Goal: Task Accomplishment & Management: Use online tool/utility

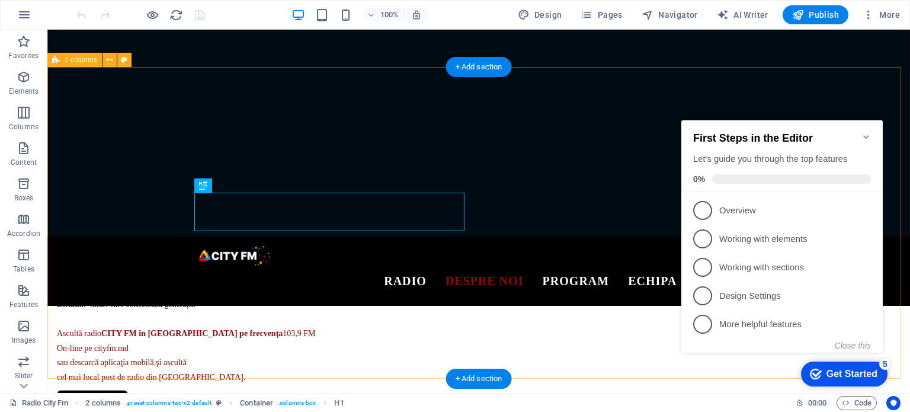
click at [875, 97] on div "CITY FM Bălţi FEEL THE HIT Ascultă Radio CITY FM Bălţi Fii parte din povestea n…" at bounding box center [478, 278] width 862 height 421
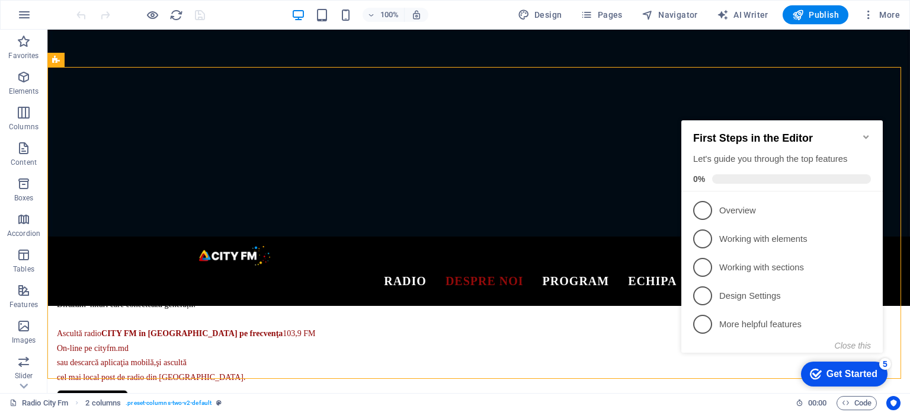
click at [870, 132] on icon "Minimize checklist" at bounding box center [865, 136] width 9 height 9
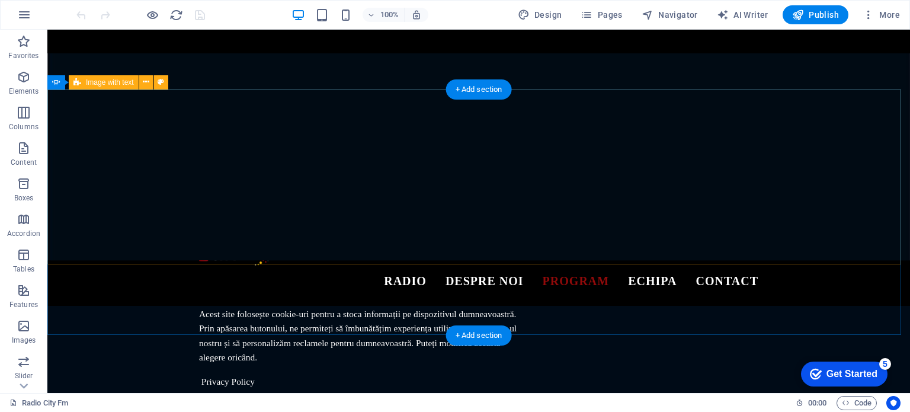
scroll to position [1433, 0]
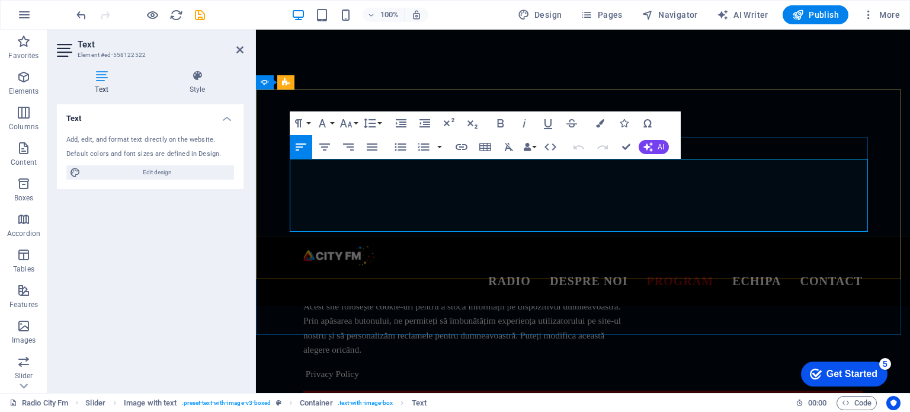
drag, startPoint x: 810, startPoint y: 177, endPoint x: 380, endPoint y: 177, distance: 430.0
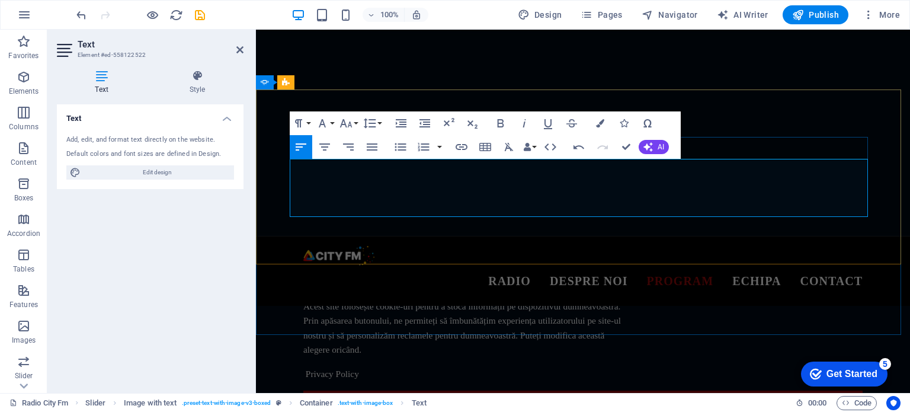
drag, startPoint x: 489, startPoint y: 210, endPoint x: 291, endPoint y: 176, distance: 200.6
copy p "Morning Life este o selecție muzicală care îți ridică starea de spirit. De luni…"
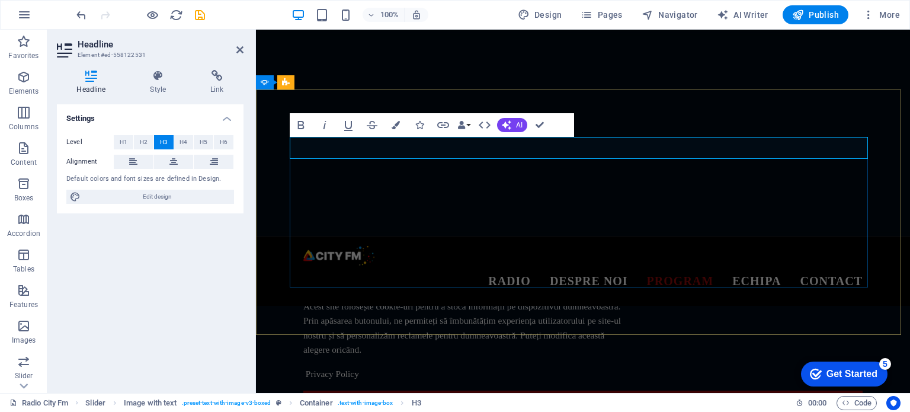
drag, startPoint x: 649, startPoint y: 149, endPoint x: 528, endPoint y: 143, distance: 120.3
click at [397, 126] on icon "button" at bounding box center [395, 125] width 8 height 8
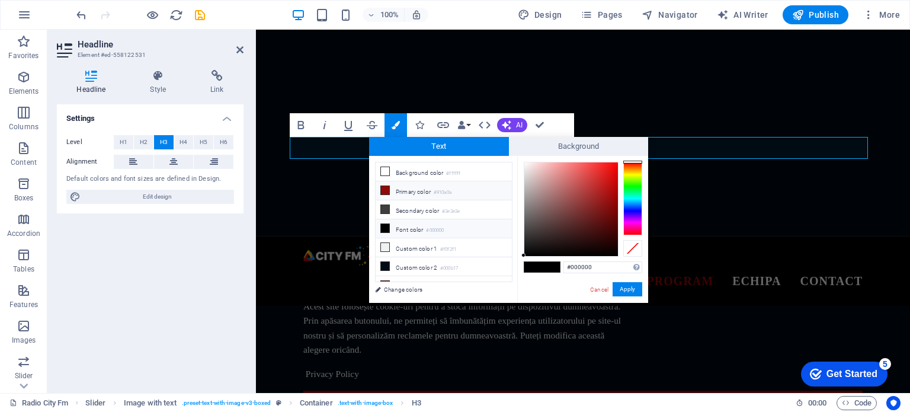
click at [388, 186] on icon at bounding box center [385, 190] width 8 height 8
type input "#910a0a"
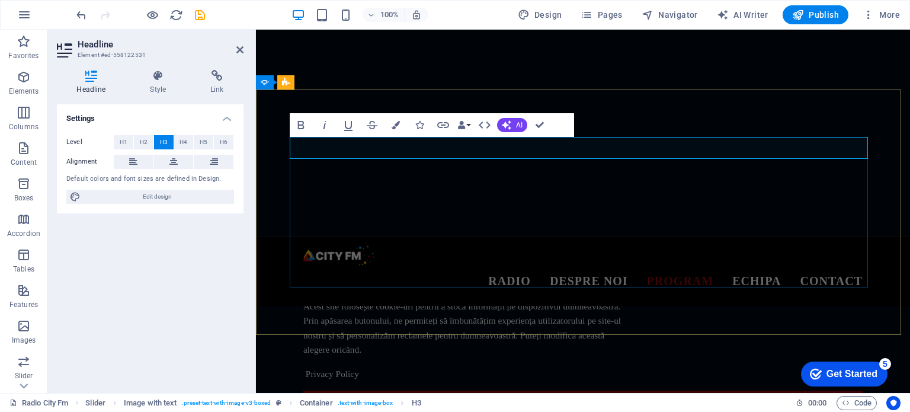
drag, startPoint x: 651, startPoint y: 148, endPoint x: 528, endPoint y: 153, distance: 123.3
click at [397, 124] on icon "button" at bounding box center [395, 125] width 8 height 8
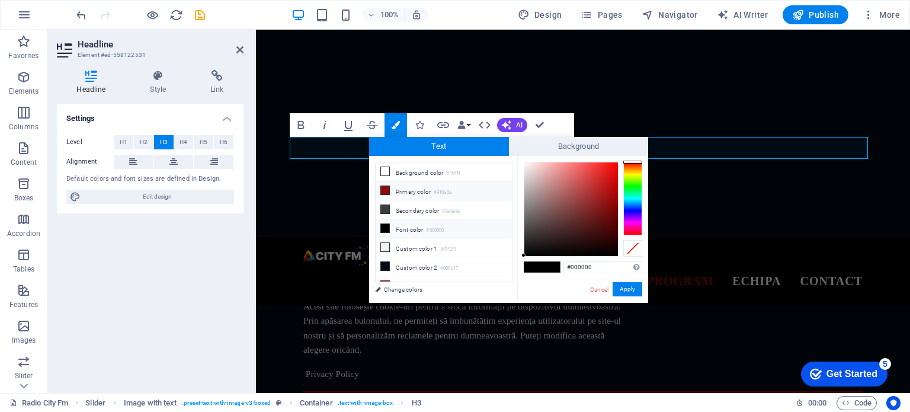
click at [386, 189] on icon at bounding box center [385, 190] width 8 height 8
type input "#910a0a"
click at [629, 288] on button "Apply" at bounding box center [627, 289] width 30 height 14
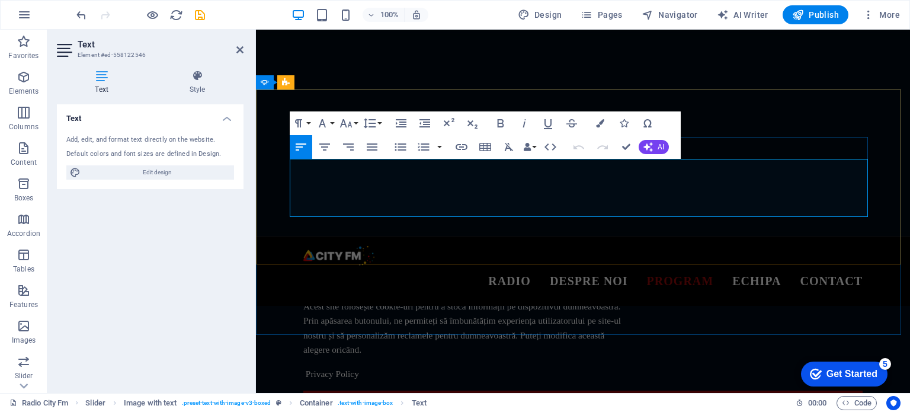
drag, startPoint x: 691, startPoint y: 178, endPoint x: 331, endPoint y: 194, distance: 360.4
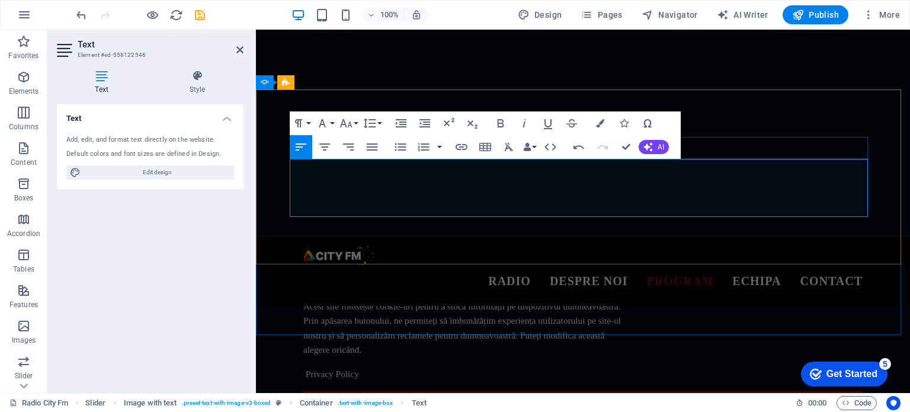
drag, startPoint x: 415, startPoint y: 197, endPoint x: 573, endPoint y: 194, distance: 158.8
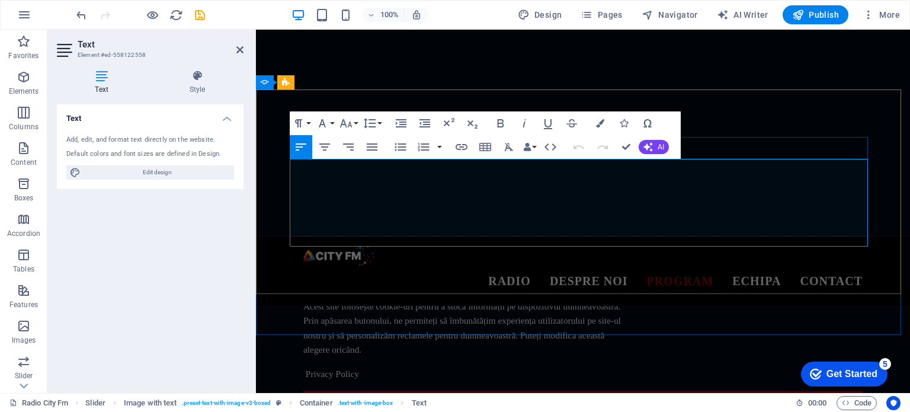
drag, startPoint x: 659, startPoint y: 179, endPoint x: 638, endPoint y: 178, distance: 20.1
click at [503, 124] on icon "button" at bounding box center [500, 123] width 7 height 8
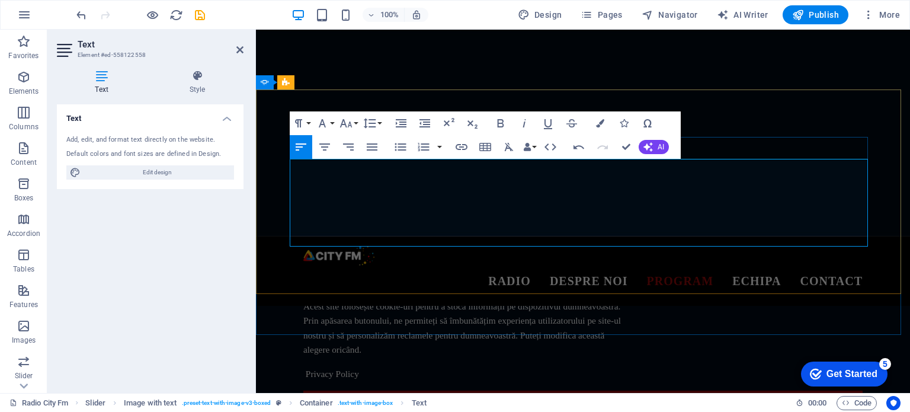
drag, startPoint x: 659, startPoint y: 183, endPoint x: 640, endPoint y: 179, distance: 18.7
click at [505, 126] on icon "button" at bounding box center [500, 123] width 14 height 14
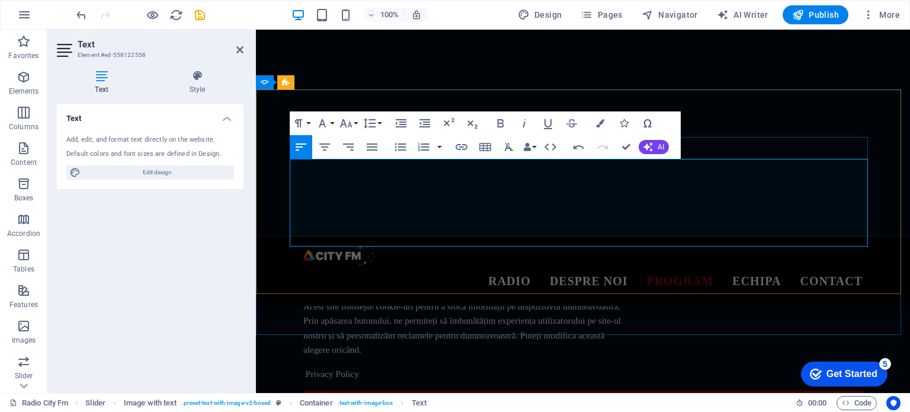
drag, startPoint x: 661, startPoint y: 183, endPoint x: 640, endPoint y: 181, distance: 20.9
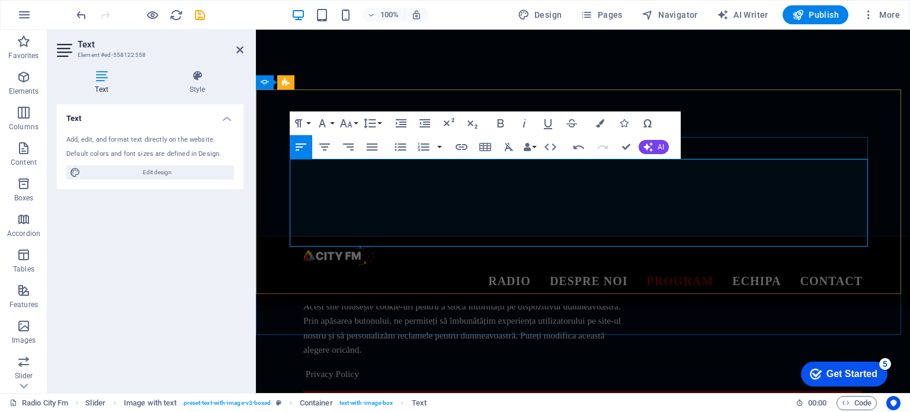
drag, startPoint x: 704, startPoint y: 180, endPoint x: 689, endPoint y: 180, distance: 14.8
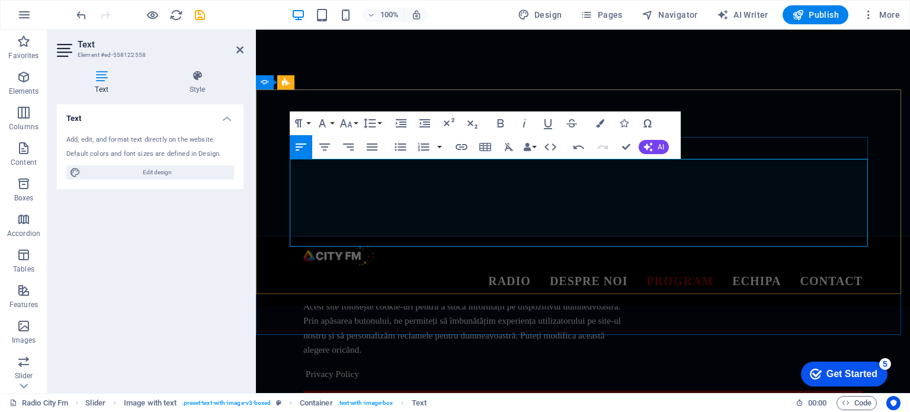
drag, startPoint x: 706, startPoint y: 182, endPoint x: 689, endPoint y: 181, distance: 16.6
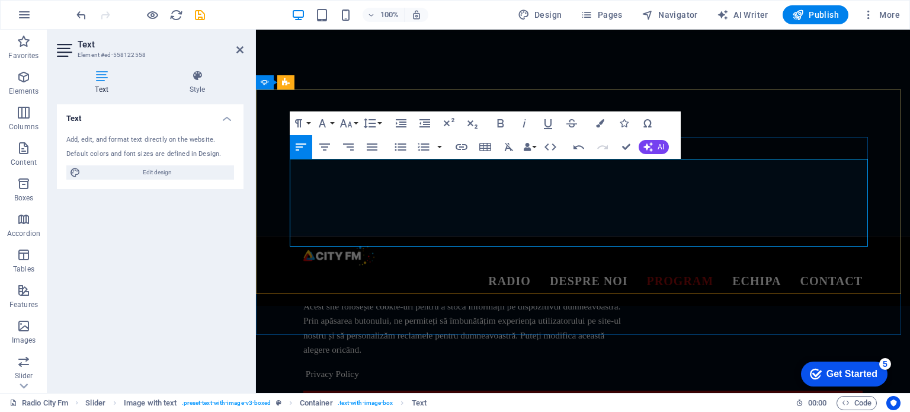
drag, startPoint x: 306, startPoint y: 194, endPoint x: 563, endPoint y: 197, distance: 257.7
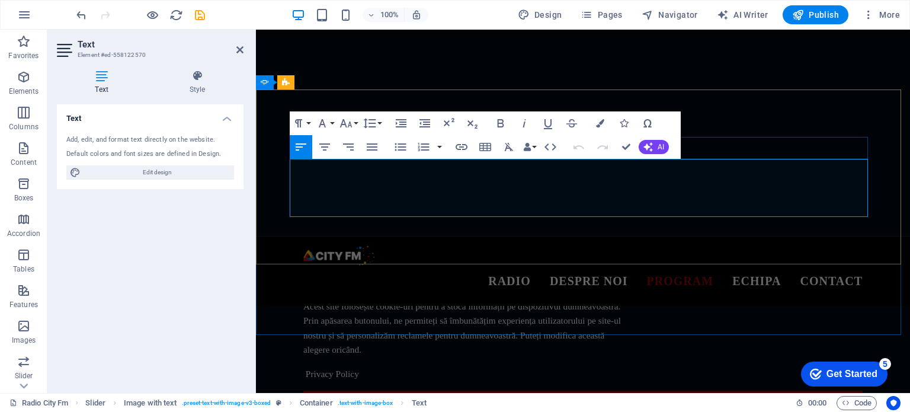
drag, startPoint x: 391, startPoint y: 177, endPoint x: 508, endPoint y: 181, distance: 117.3
drag, startPoint x: 573, startPoint y: 184, endPoint x: 691, endPoint y: 185, distance: 117.3
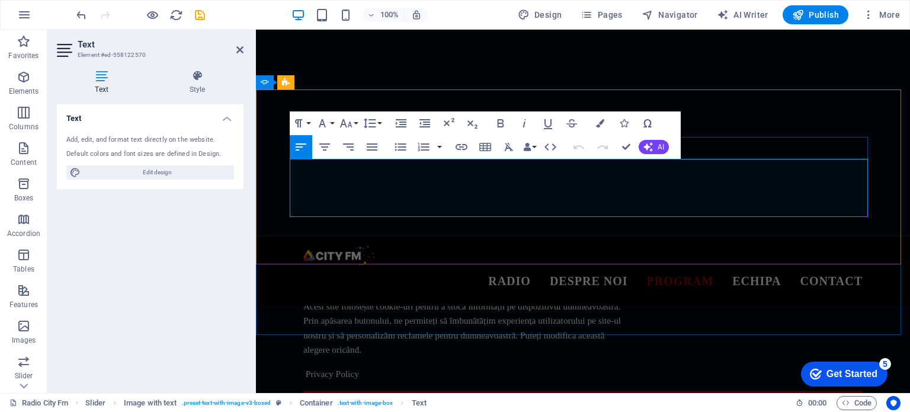
drag, startPoint x: 301, startPoint y: 195, endPoint x: 468, endPoint y: 197, distance: 167.6
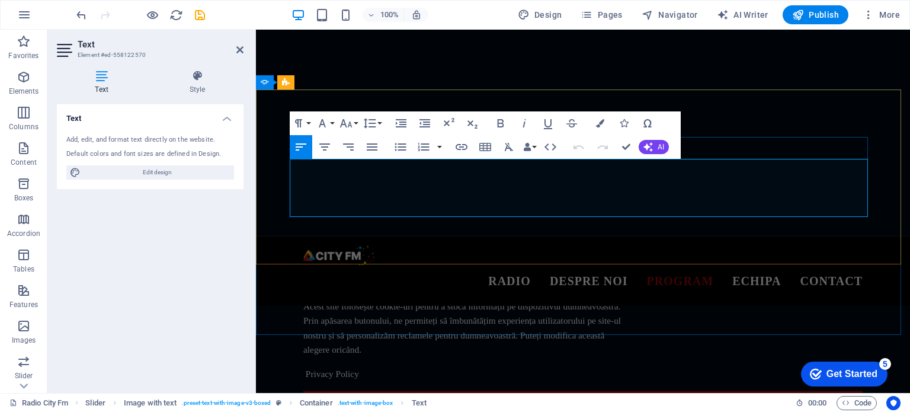
drag, startPoint x: 551, startPoint y: 196, endPoint x: 519, endPoint y: 197, distance: 32.0
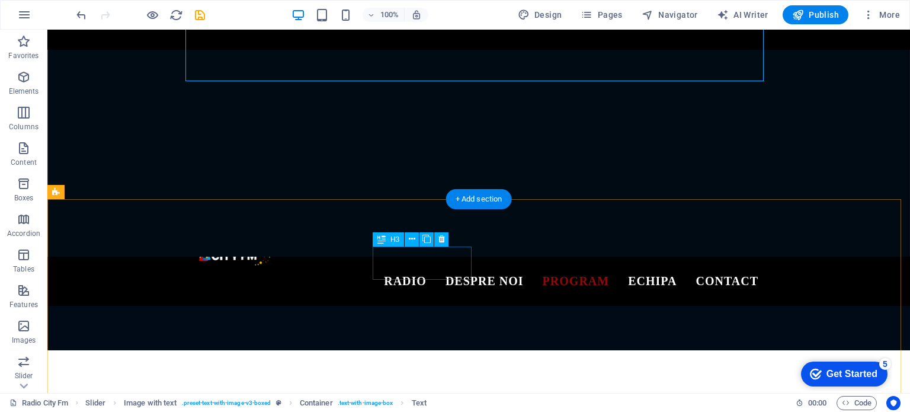
scroll to position [1611, 0]
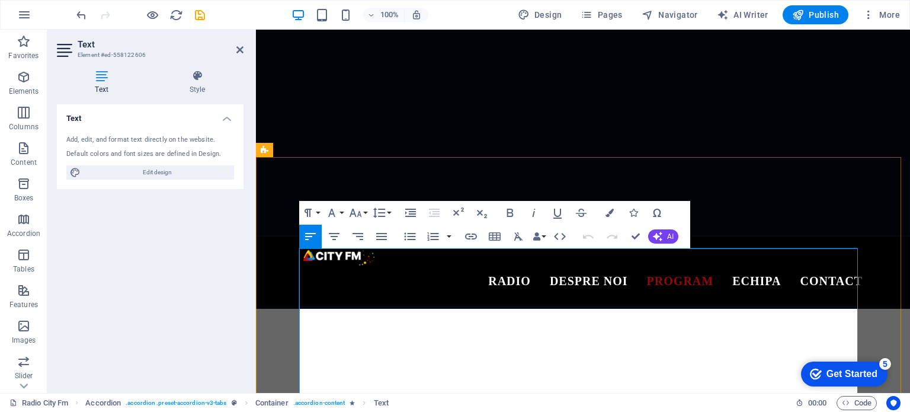
drag, startPoint x: 567, startPoint y: 283, endPoint x: 490, endPoint y: 281, distance: 76.4
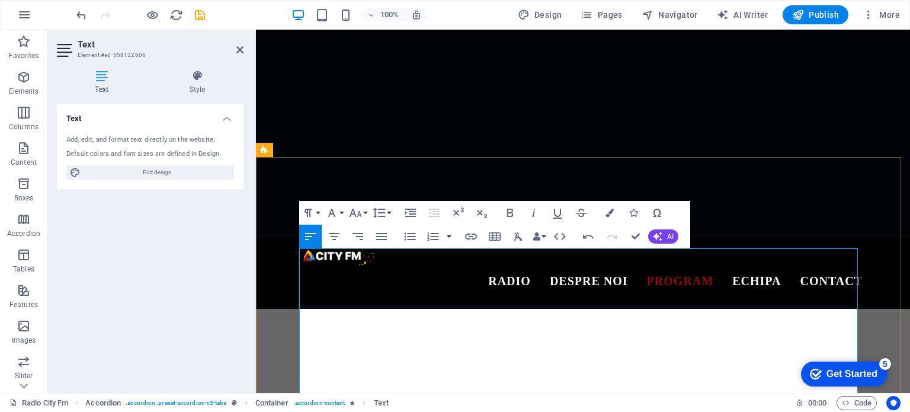
click at [610, 214] on icon "button" at bounding box center [609, 212] width 8 height 8
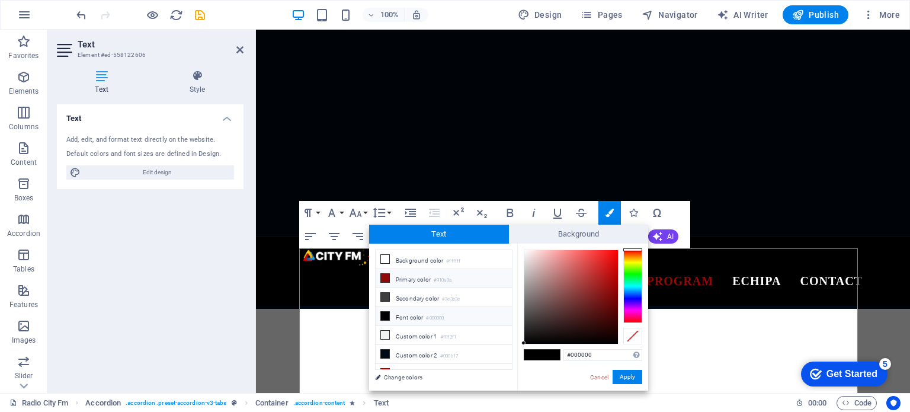
click at [385, 277] on icon at bounding box center [385, 278] width 8 height 8
type input "#910a0a"
click at [633, 377] on button "Apply" at bounding box center [627, 377] width 30 height 14
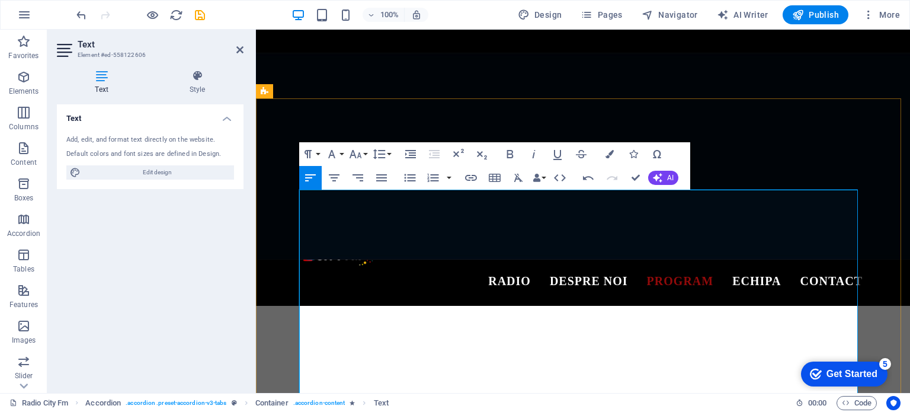
scroll to position [1670, 0]
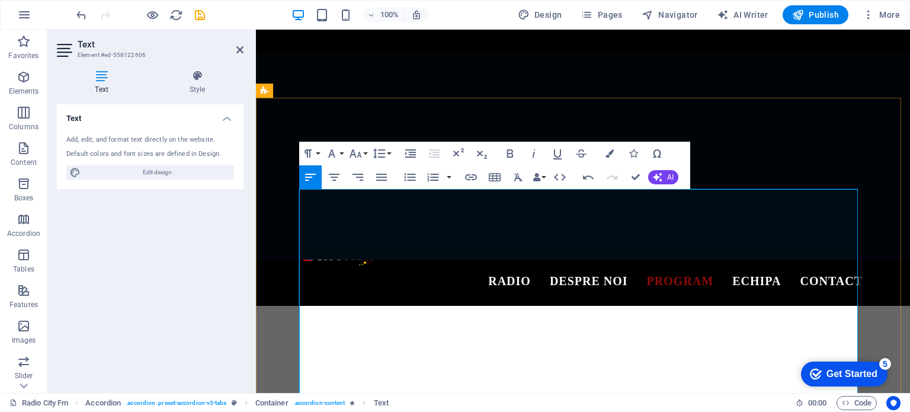
drag, startPoint x: 515, startPoint y: 197, endPoint x: 426, endPoint y: 198, distance: 88.3
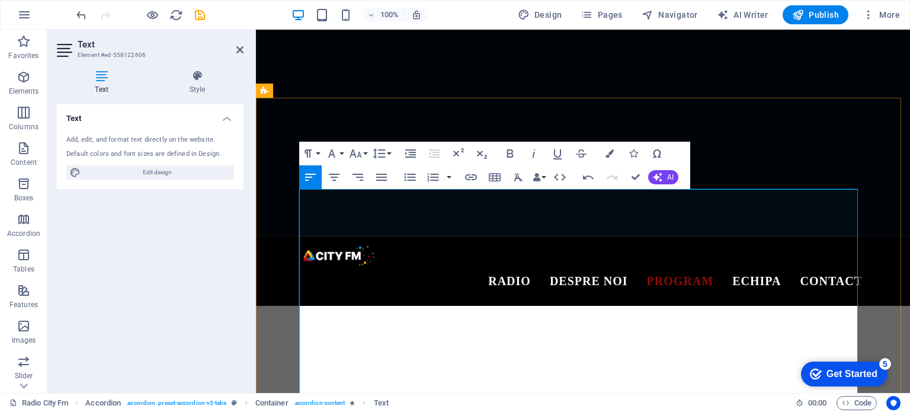
copy span "- program muzical"
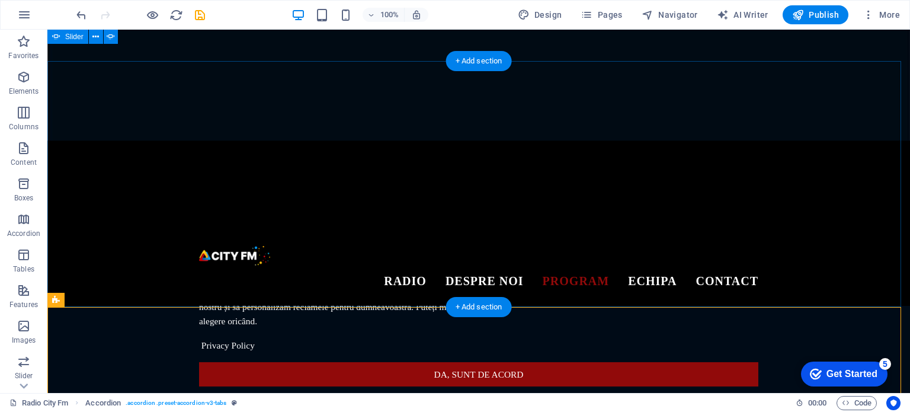
scroll to position [1433, 0]
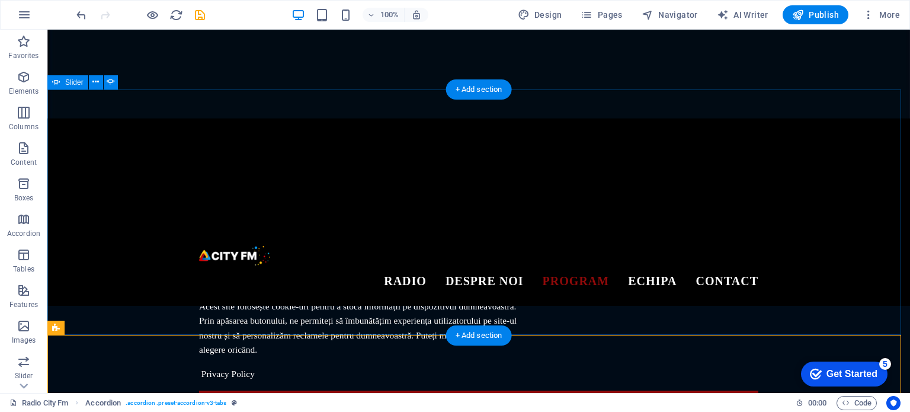
select select "ms"
select select "s"
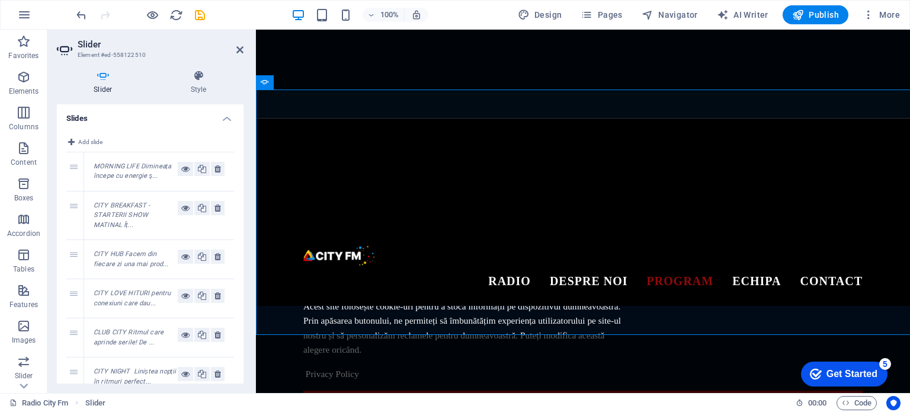
click at [64, 211] on div "Add slide 1 MORNING LIFE Dimineața începe cu energie ş... 2 CITY BREAKFAST - ST…" at bounding box center [150, 285] width 187 height 319
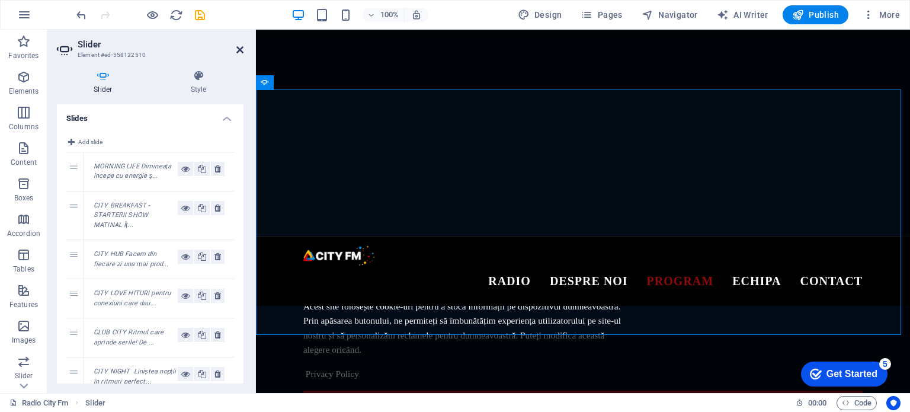
click at [239, 50] on icon at bounding box center [239, 49] width 7 height 9
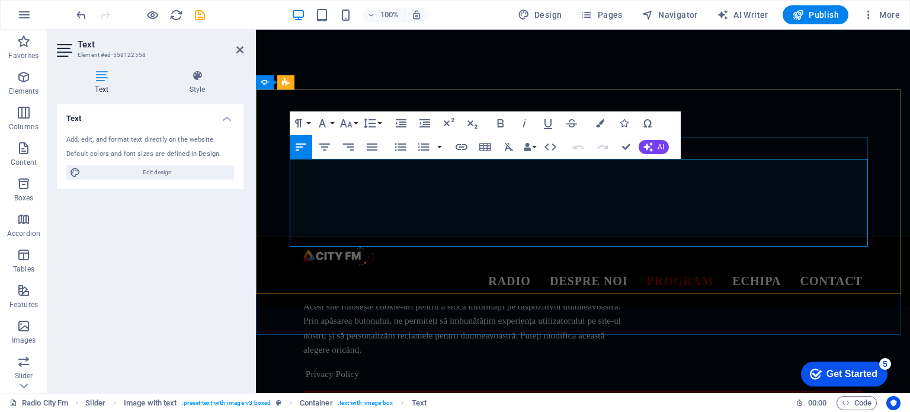
drag, startPoint x: 301, startPoint y: 164, endPoint x: 522, endPoint y: 174, distance: 221.1
drag, startPoint x: 563, startPoint y: 179, endPoint x: 752, endPoint y: 210, distance: 190.8
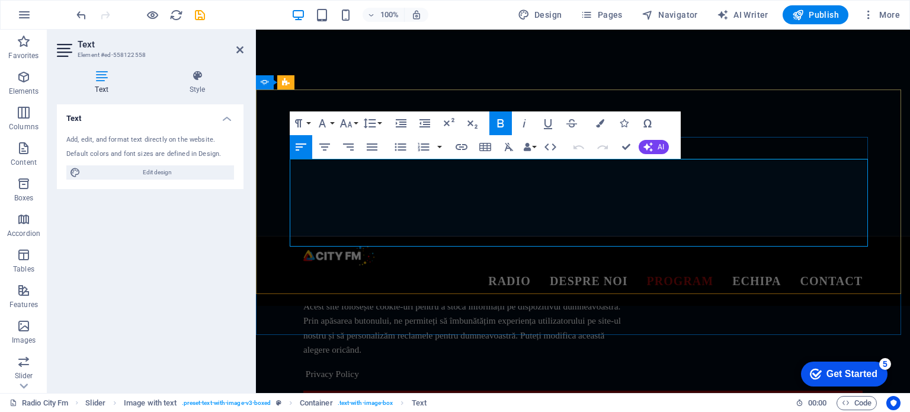
copy div "program muzical care transformă serile în momente speciale. Muzica iţi creează …"
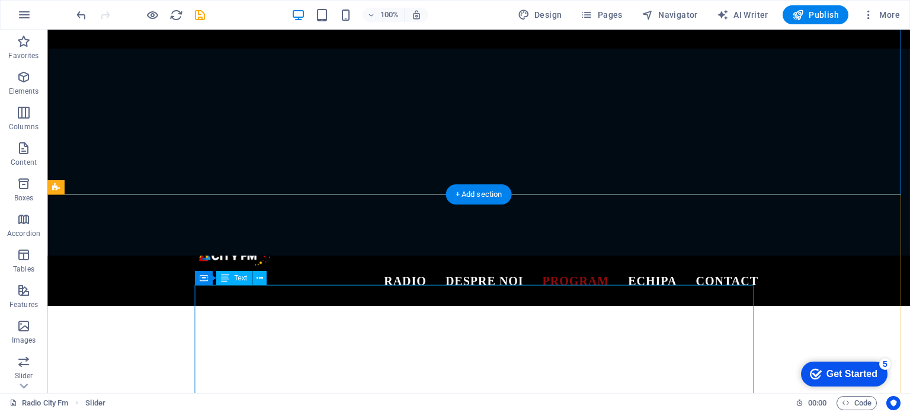
scroll to position [1729, 0]
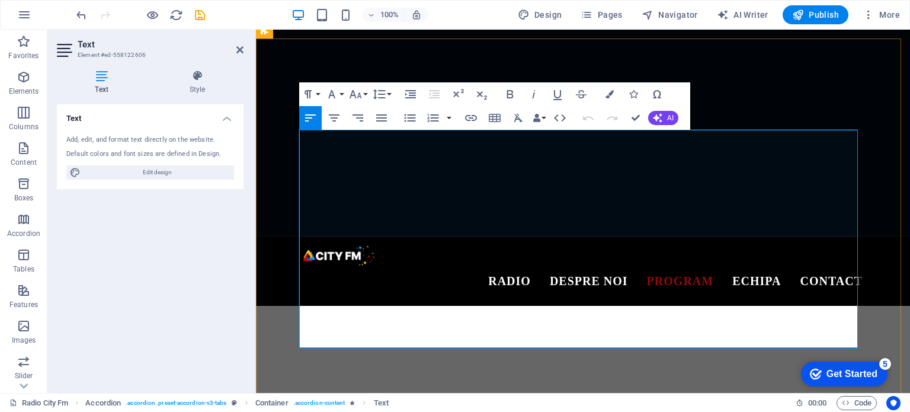
drag, startPoint x: 300, startPoint y: 239, endPoint x: 616, endPoint y: 253, distance: 316.6
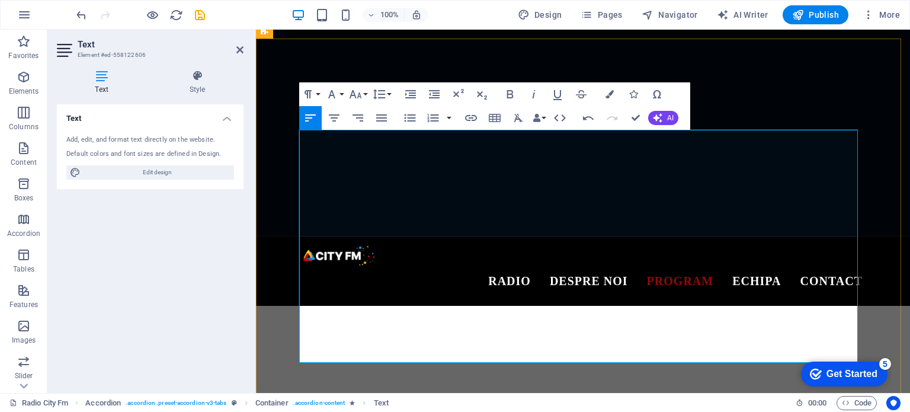
drag, startPoint x: 387, startPoint y: 239, endPoint x: 317, endPoint y: 235, distance: 70.0
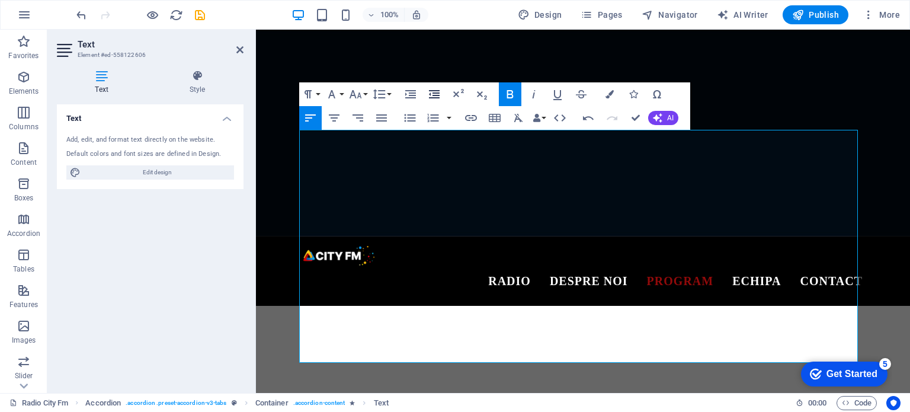
click at [429, 95] on icon "button" at bounding box center [434, 94] width 14 height 14
click at [432, 94] on icon "button" at bounding box center [434, 94] width 14 height 14
drag, startPoint x: 374, startPoint y: 238, endPoint x: 297, endPoint y: 238, distance: 77.6
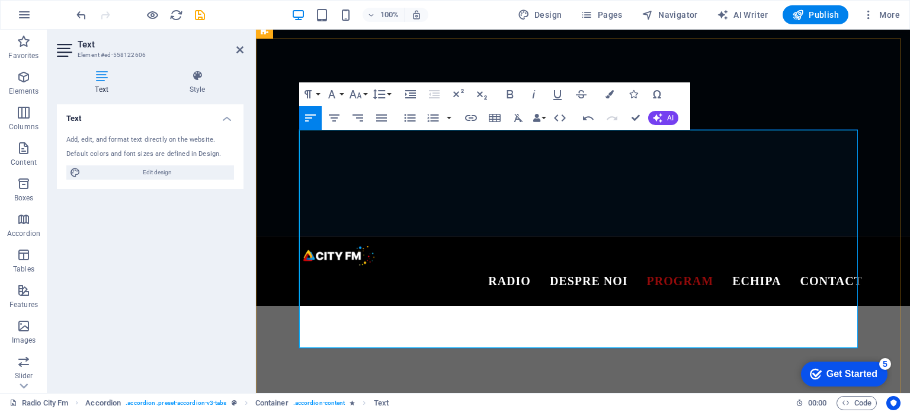
drag, startPoint x: 644, startPoint y: 254, endPoint x: 301, endPoint y: 257, distance: 342.9
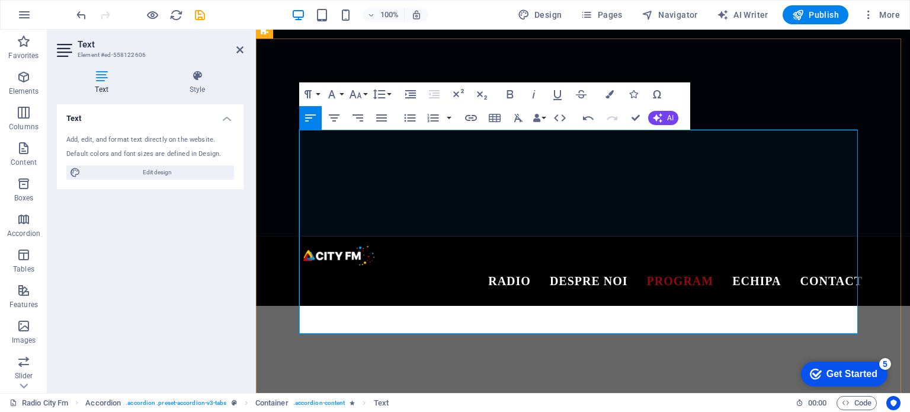
drag, startPoint x: 437, startPoint y: 267, endPoint x: 381, endPoint y: 267, distance: 56.3
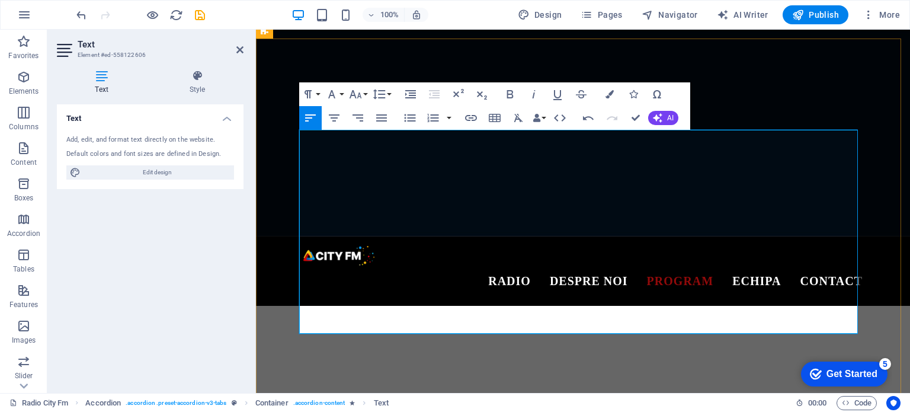
drag, startPoint x: 515, startPoint y: 266, endPoint x: 434, endPoint y: 267, distance: 81.7
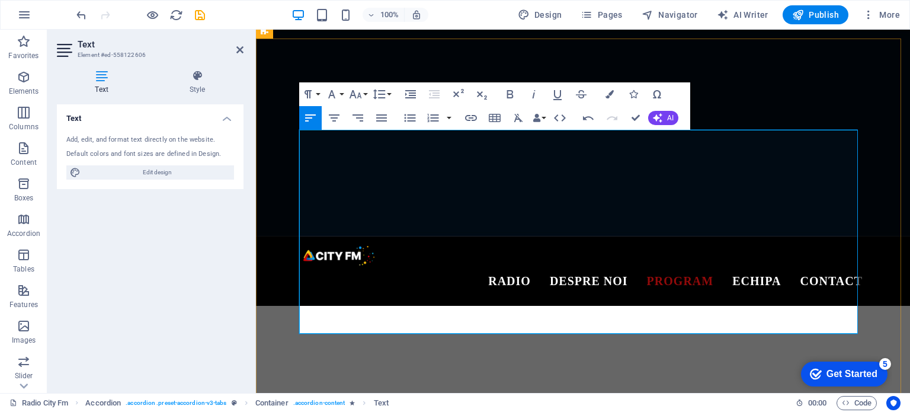
drag, startPoint x: 460, startPoint y: 296, endPoint x: 360, endPoint y: 296, distance: 99.5
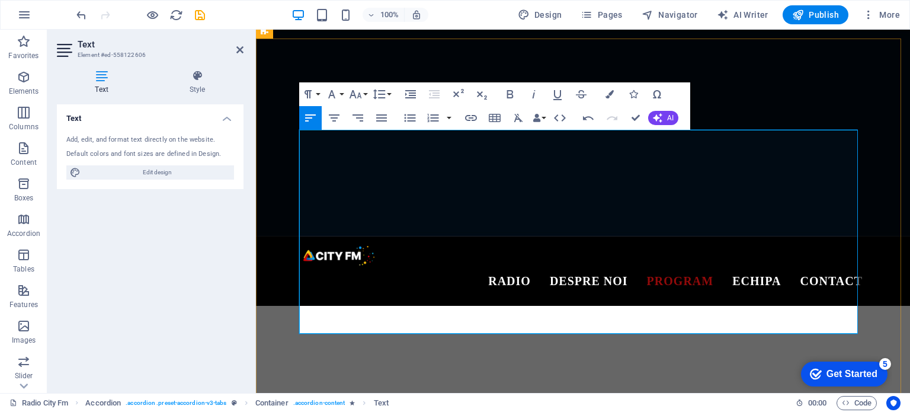
drag, startPoint x: 578, startPoint y: 326, endPoint x: 301, endPoint y: 139, distance: 334.5
copy div "06:00 – 07:00: Morning Life - program muzical Start energizant pentru ziua ta c…"
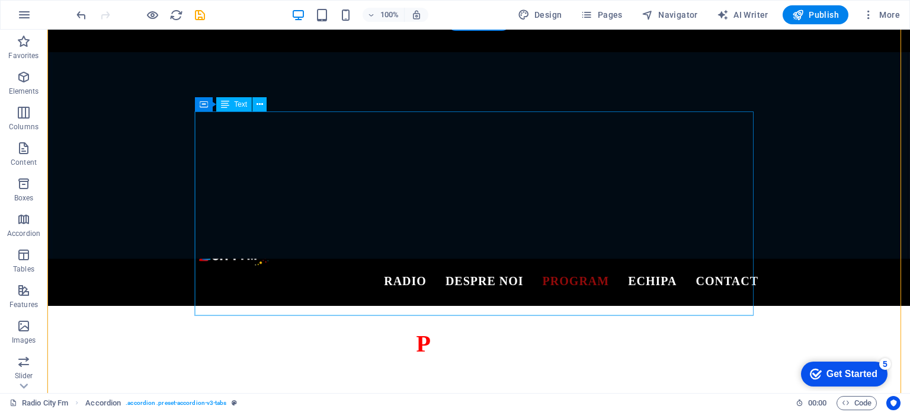
scroll to position [1848, 0]
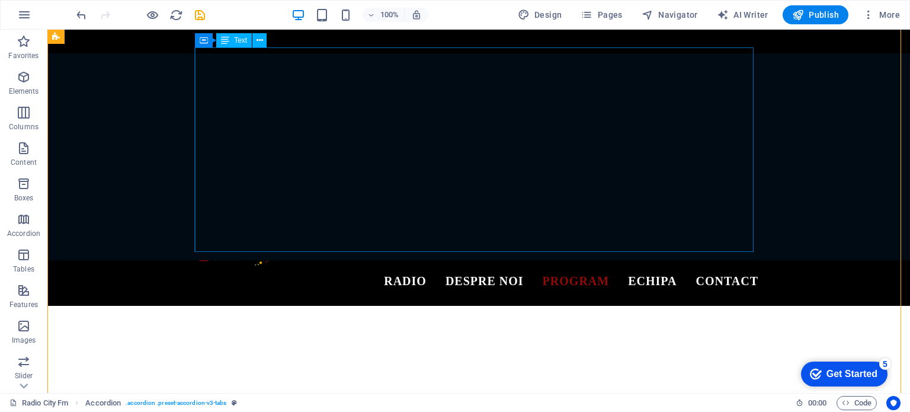
scroll to position [2026, 0]
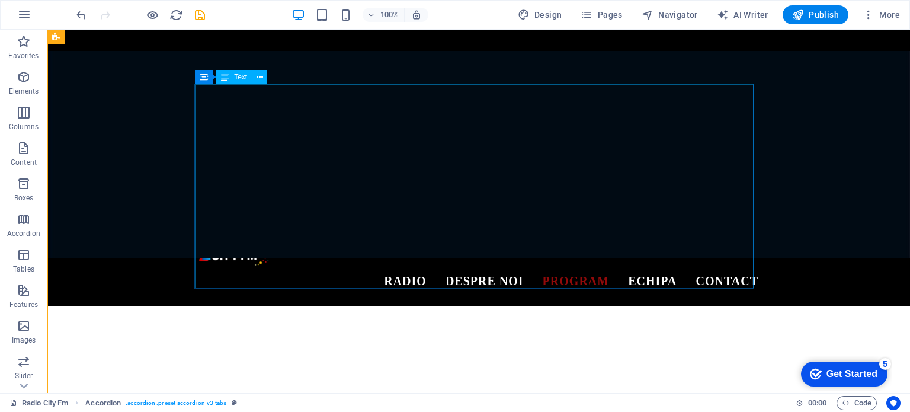
scroll to position [2262, 0]
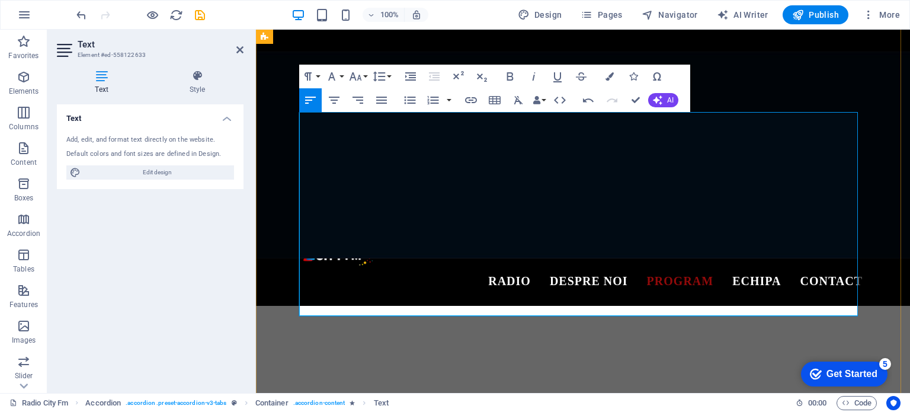
scroll to position [2440, 0]
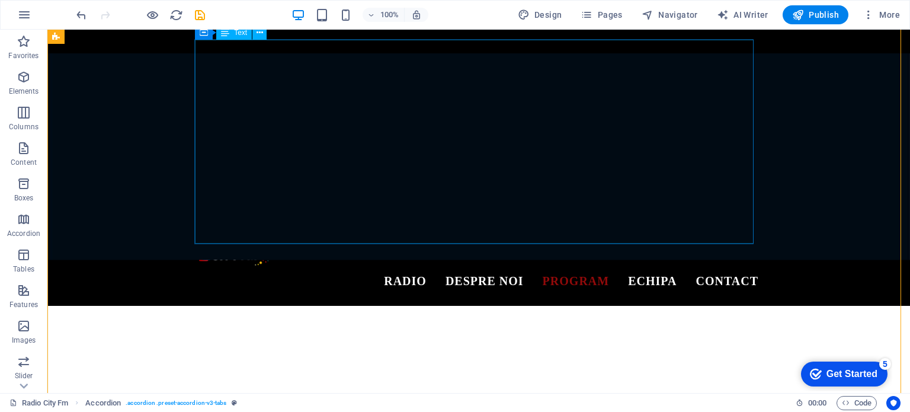
scroll to position [2618, 0]
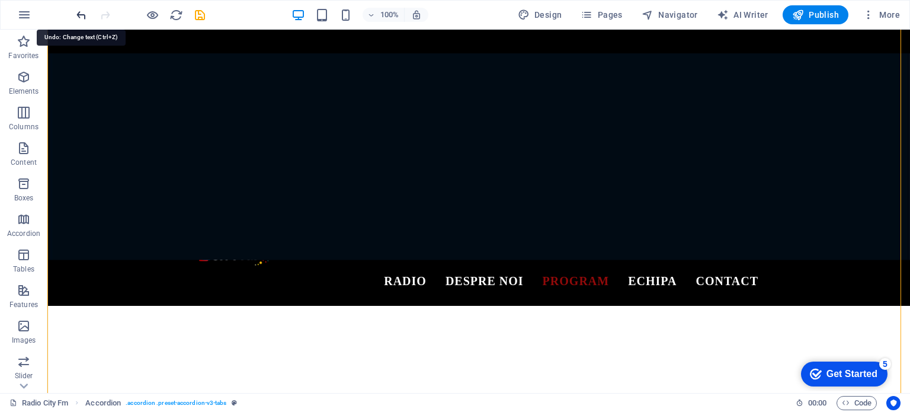
click at [78, 11] on icon "undo" at bounding box center [82, 15] width 14 height 14
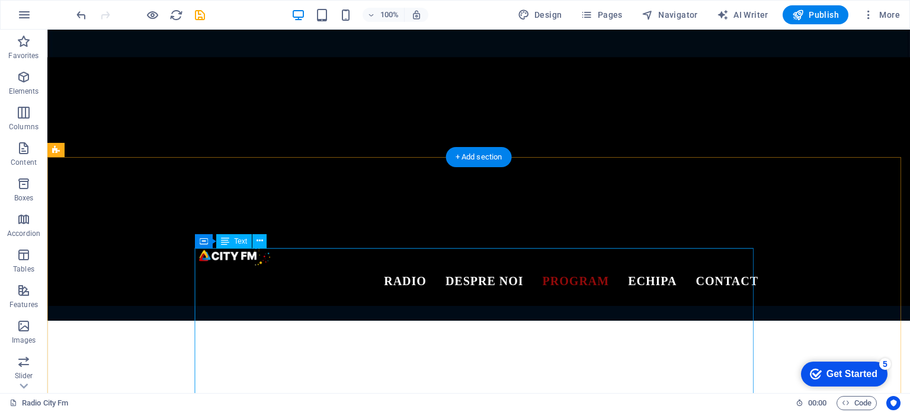
scroll to position [1611, 0]
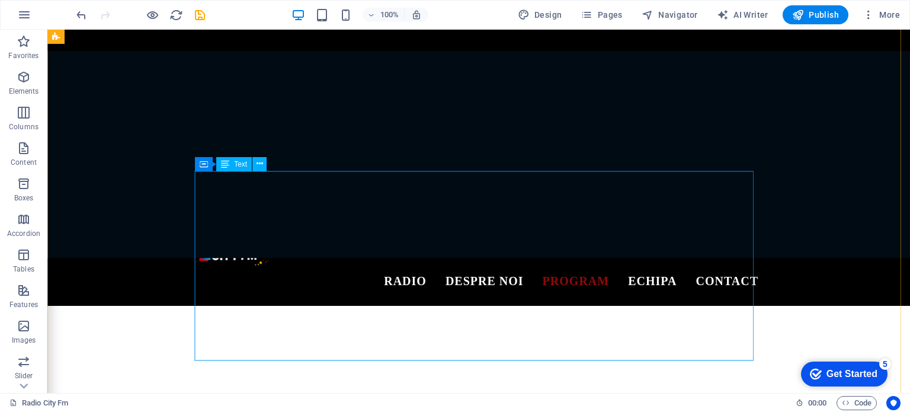
scroll to position [2736, 0]
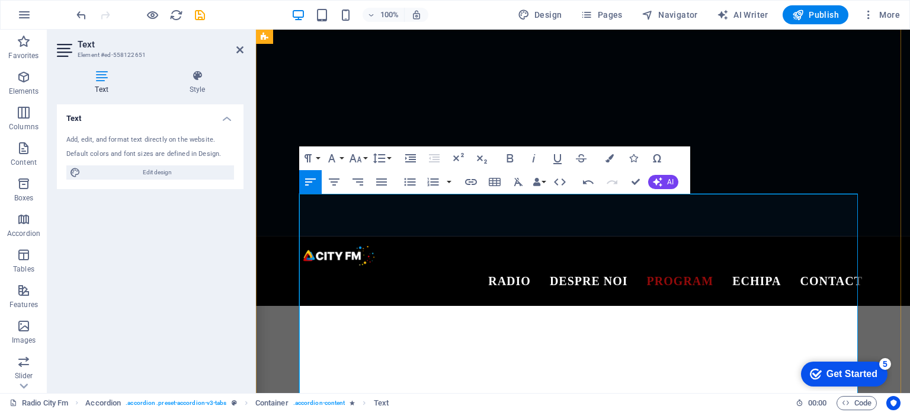
drag, startPoint x: 682, startPoint y: 245, endPoint x: 302, endPoint y: 229, distance: 380.5
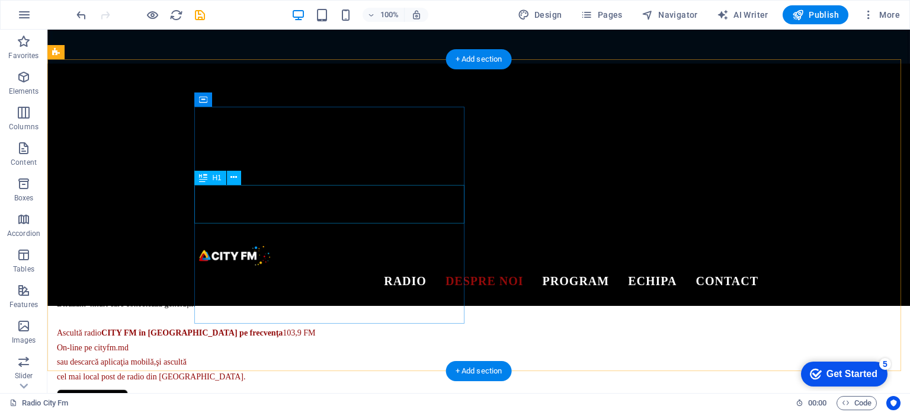
scroll to position [426, 0]
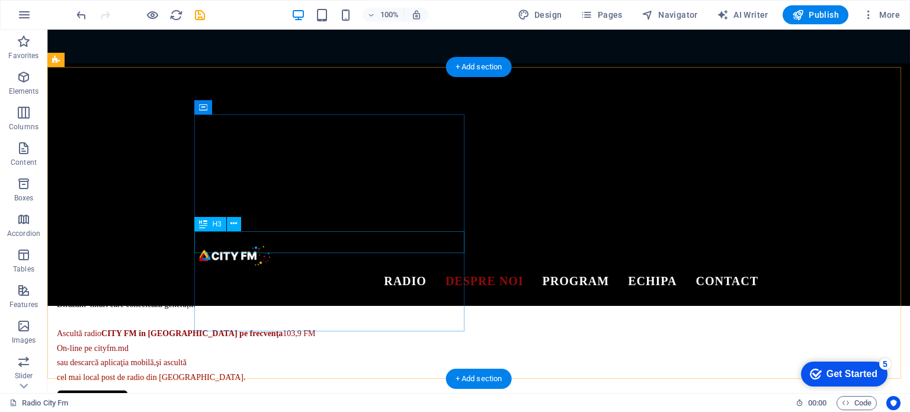
click at [256, 215] on div "FEEL THE HIT" at bounding box center [192, 203] width 270 height 23
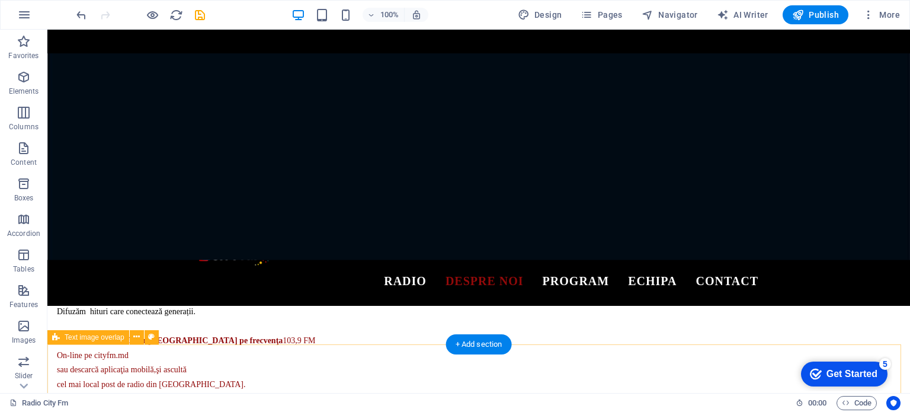
scroll to position [474, 0]
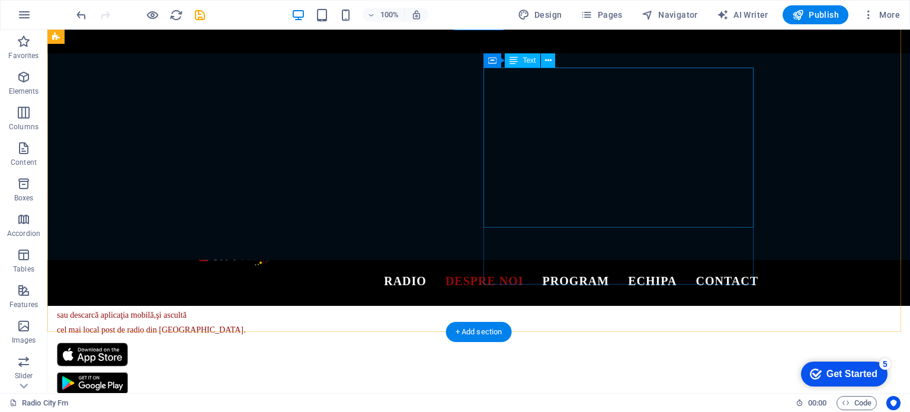
click at [327, 192] on div "Ascultă Radio CITY FM Bălţi Fii parte din povestea noastră! Cu fiecare piesă, c…" at bounding box center [192, 256] width 270 height 160
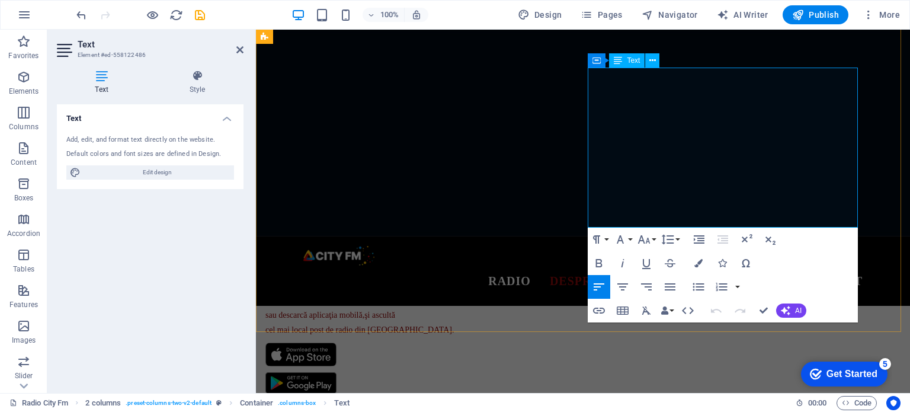
click at [535, 278] on p "Ascultă radio CITY FM în [GEOGRAPHIC_DATA] pe frecvenţa 103,9 FM On-line pe cit…" at bounding box center [400, 307] width 270 height 58
drag, startPoint x: 615, startPoint y: 102, endPoint x: 757, endPoint y: 104, distance: 142.1
click at [423, 208] on span "Cu fiecare piesă, cu fiecare voce pe care o auzi," at bounding box center [344, 212] width 158 height 9
click at [463, 238] on span "Aici informaţia utilă se întâlneşte cu muzica care te inspiră." at bounding box center [363, 242] width 197 height 9
click at [535, 249] on p "Difuzăm hituri care conectează generații." at bounding box center [400, 263] width 270 height 29
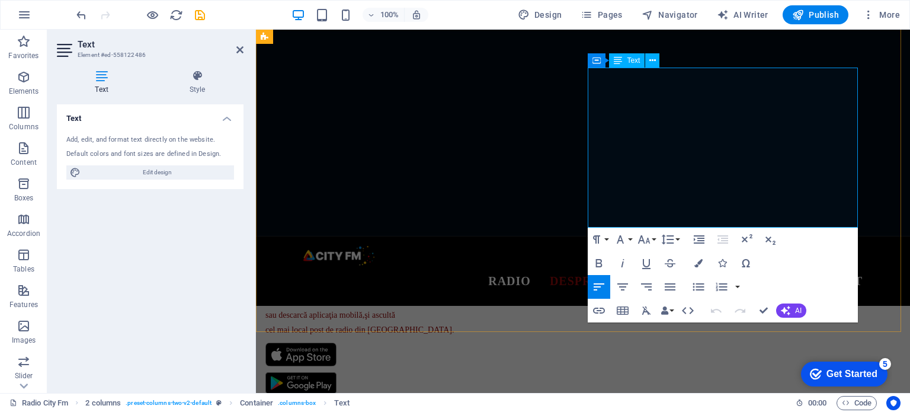
click at [535, 249] on p "Difuzăm hituri care conectează generații." at bounding box center [400, 263] width 270 height 29
click at [491, 281] on span "Ascultă radio CITY FM în [GEOGRAPHIC_DATA] pe frecvenţa" at bounding box center [378, 285] width 226 height 9
click at [491, 281] on span "CITY FM în [GEOGRAPHIC_DATA] pe frecvenţa" at bounding box center [400, 285] width 181 height 9
click at [524, 281] on span "103,9 FM" at bounding box center [507, 285] width 33 height 9
click at [337, 296] on span "On-line pe cityfm.md" at bounding box center [301, 300] width 72 height 9
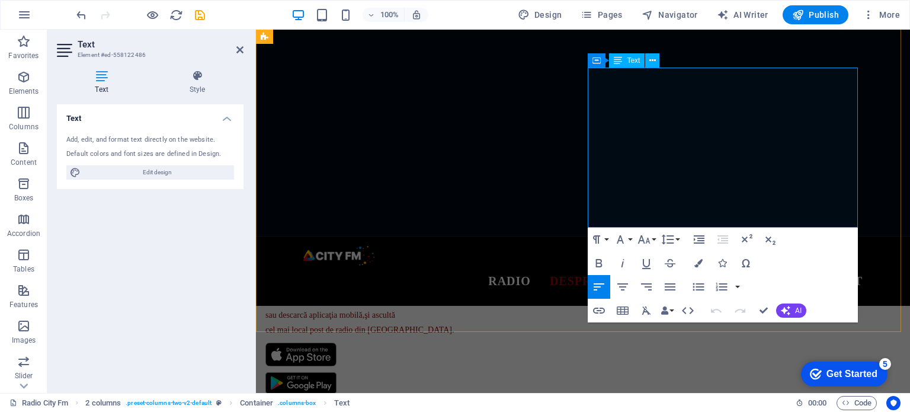
click at [535, 278] on p "Ascultă radio CITY FM în [GEOGRAPHIC_DATA] pe frecvenţa 103,9 FM On-line pe cit…" at bounding box center [400, 307] width 270 height 58
drag, startPoint x: 612, startPoint y: 207, endPoint x: 758, endPoint y: 204, distance: 146.3
click at [535, 278] on p "Ascultă radio CITY FM în [GEOGRAPHIC_DATA] pe frecvenţa 103,9 FM On-line pe cit…" at bounding box center [400, 307] width 270 height 58
click at [454, 325] on span "cel mai local post de radio din [GEOGRAPHIC_DATA]." at bounding box center [359, 329] width 189 height 9
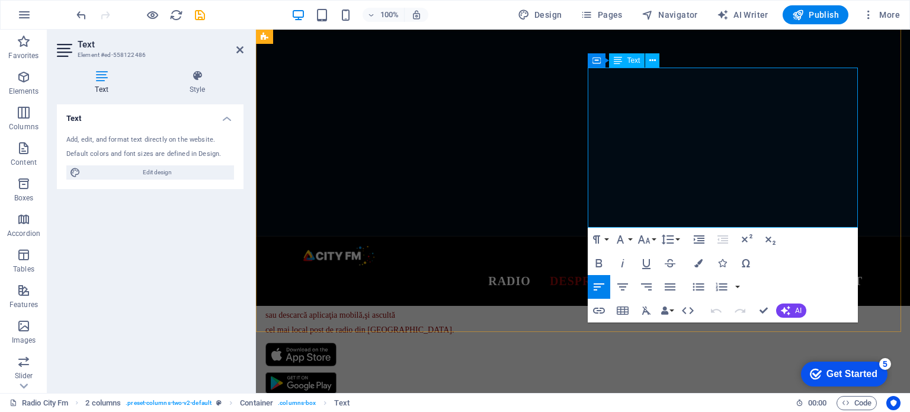
click at [535, 278] on p "Ascultă radio CITY FM în [GEOGRAPHIC_DATA] pe frecvenţa 103,9 FM On-line pe cit…" at bounding box center [400, 307] width 270 height 58
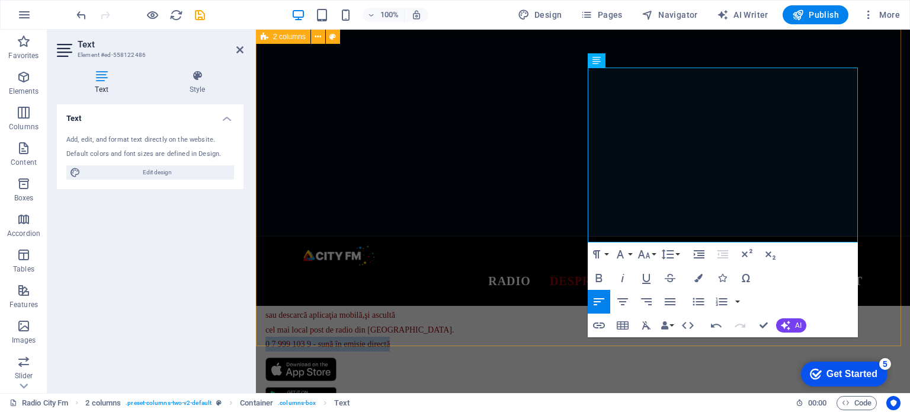
drag, startPoint x: 743, startPoint y: 238, endPoint x: 582, endPoint y: 231, distance: 160.7
click at [580, 231] on div "CITY FM Bălţi FEEL THE HIT Ascultă Radio CITY FM Bălţi Fii parte din povestea n…" at bounding box center [583, 237] width 654 height 435
click at [648, 257] on icon "button" at bounding box center [644, 254] width 14 height 14
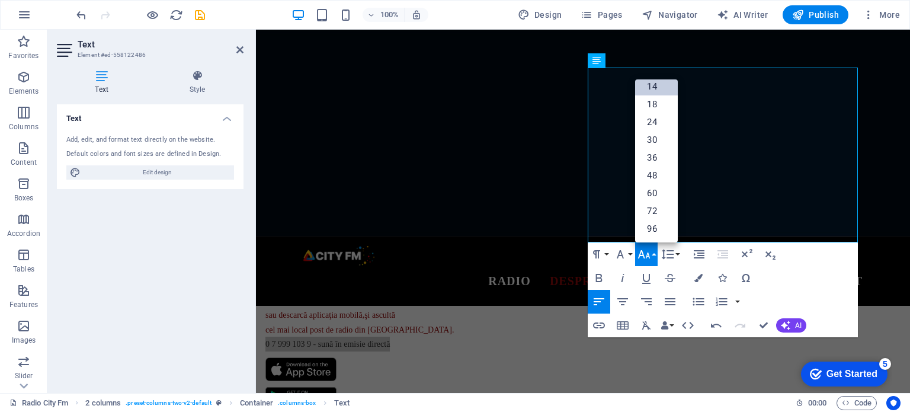
scroll to position [95, 0]
click at [658, 122] on link "24" at bounding box center [656, 123] width 43 height 18
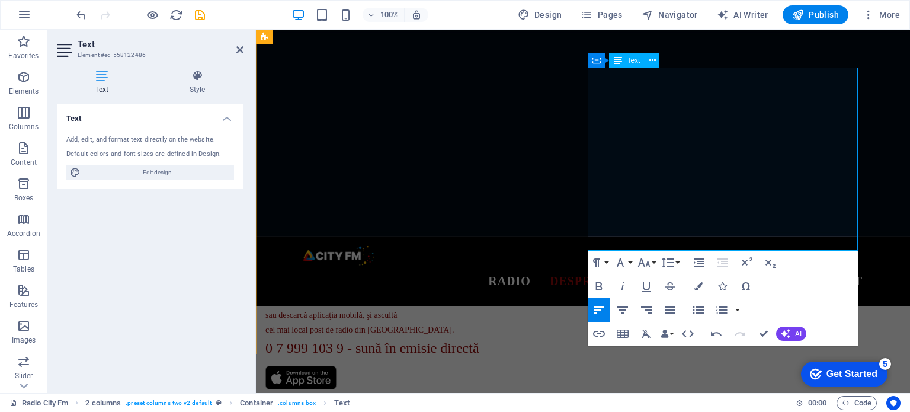
click at [479, 340] on span "0 7 999 103 9 - sună în emisie directă" at bounding box center [372, 347] width 214 height 15
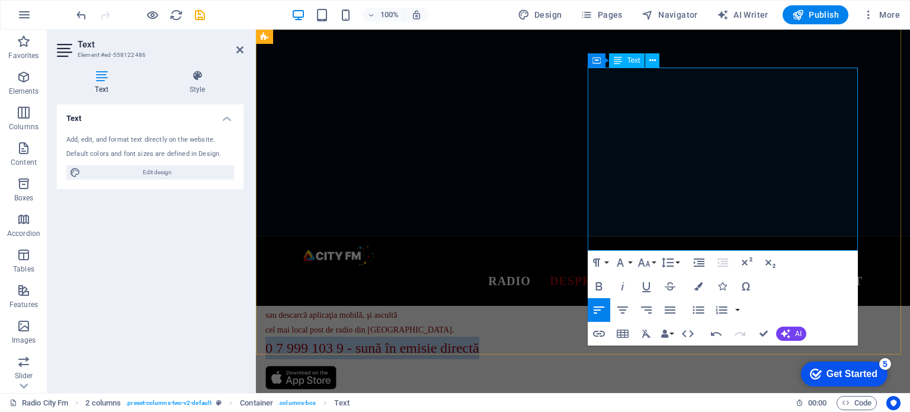
drag, startPoint x: 850, startPoint y: 240, endPoint x: 588, endPoint y: 235, distance: 261.8
click at [535, 278] on p "Ascultă radio CITY FM în [GEOGRAPHIC_DATA] pe frecvenţa 103,9 FM On-line pe cit…" at bounding box center [400, 318] width 270 height 81
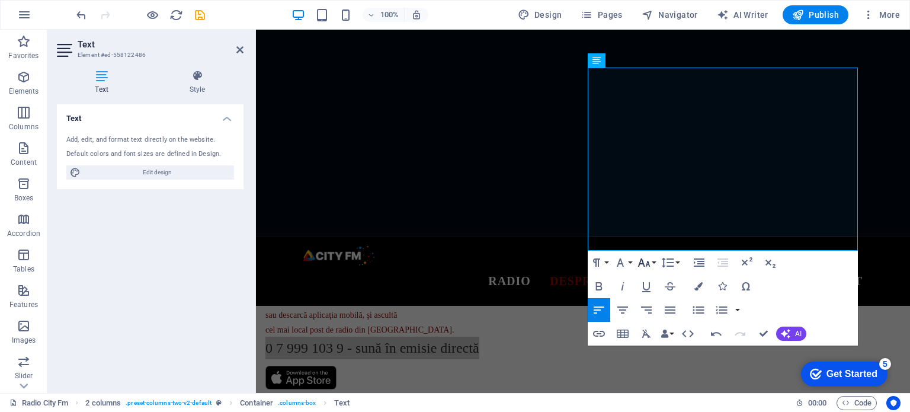
click at [643, 265] on icon "button" at bounding box center [644, 262] width 12 height 8
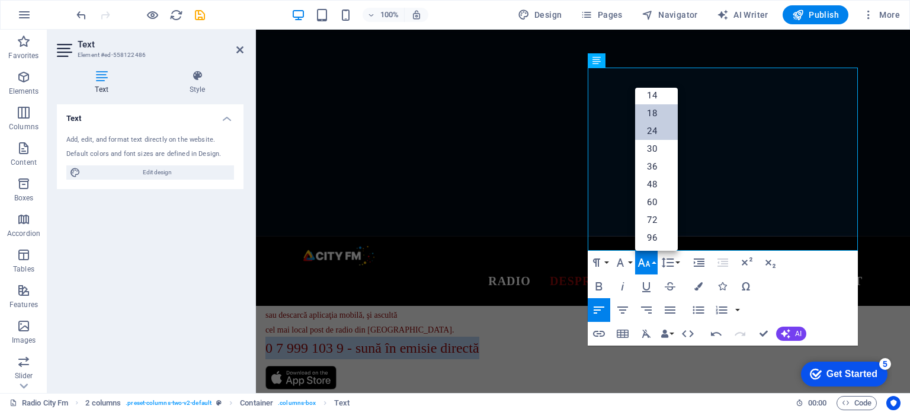
click at [653, 113] on link "18" at bounding box center [656, 113] width 43 height 18
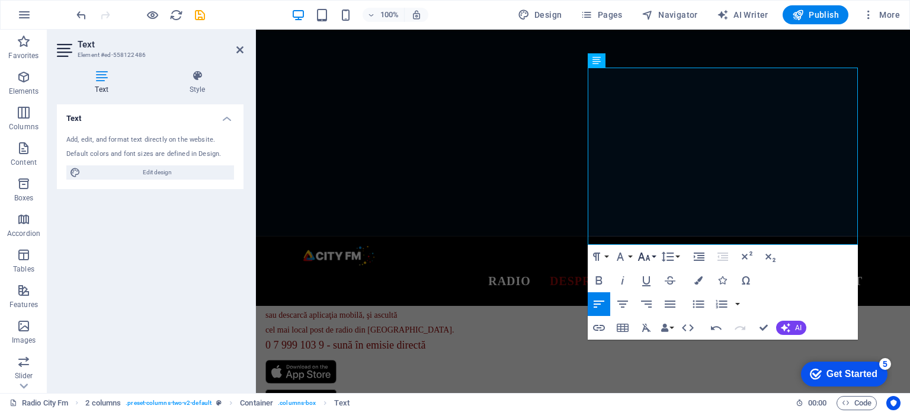
click at [645, 258] on icon "button" at bounding box center [644, 256] width 14 height 14
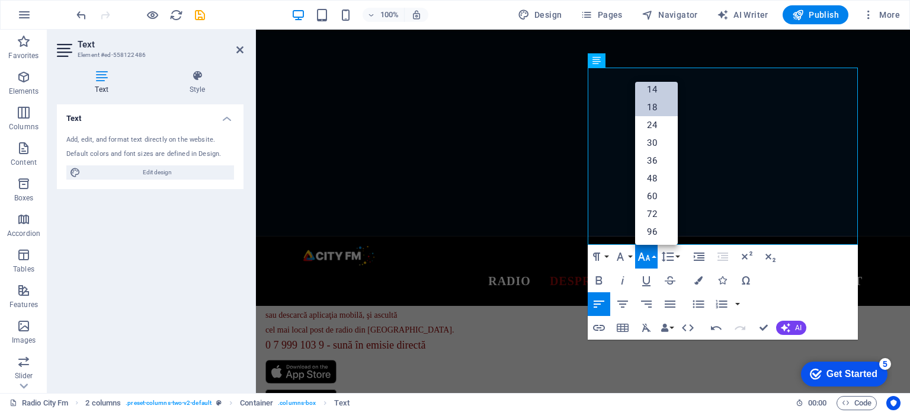
click at [656, 92] on link "14" at bounding box center [656, 90] width 43 height 18
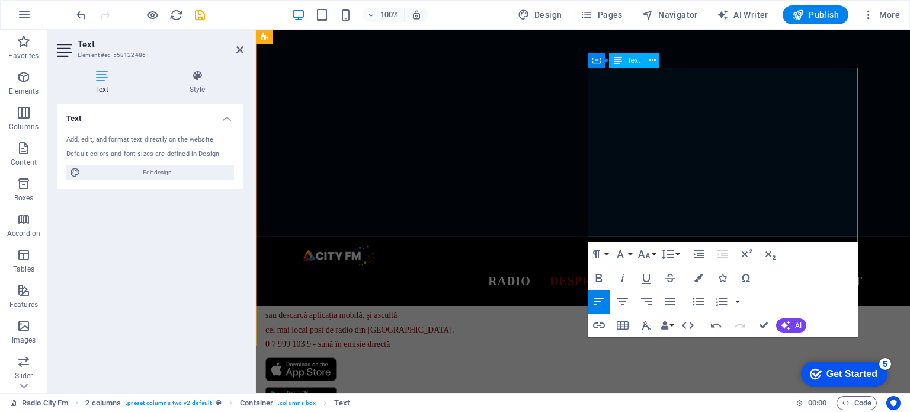
click at [390, 339] on span "0 7 999 103 9 - sună în emisie directă" at bounding box center [327, 343] width 124 height 9
drag, startPoint x: 751, startPoint y: 236, endPoint x: 589, endPoint y: 238, distance: 162.3
click at [535, 278] on p "Ascultă radio CITY FM în [GEOGRAPHIC_DATA] pe frecvenţa 103,9 FM On-line pe cit…" at bounding box center [400, 314] width 270 height 73
click at [697, 278] on icon "button" at bounding box center [698, 278] width 8 height 8
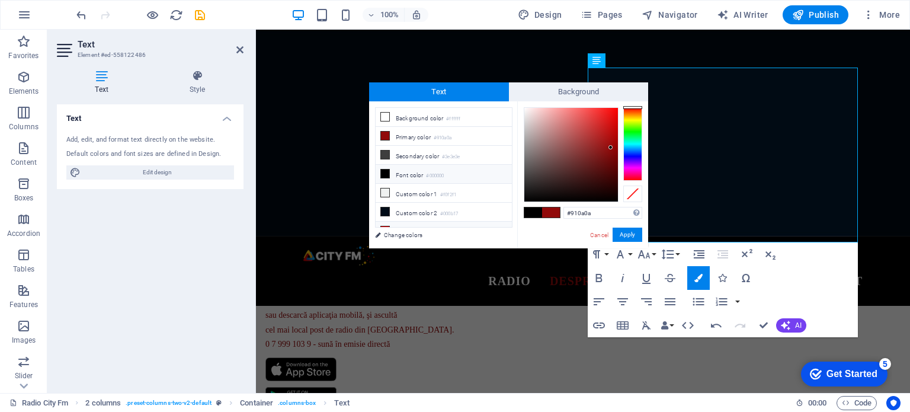
click at [384, 226] on icon at bounding box center [385, 230] width 8 height 8
click at [535, 278] on p "Ascultă radio CITY FM în [GEOGRAPHIC_DATA] pe frecvenţa 103,9 FM On-line pe cit…" at bounding box center [400, 314] width 270 height 73
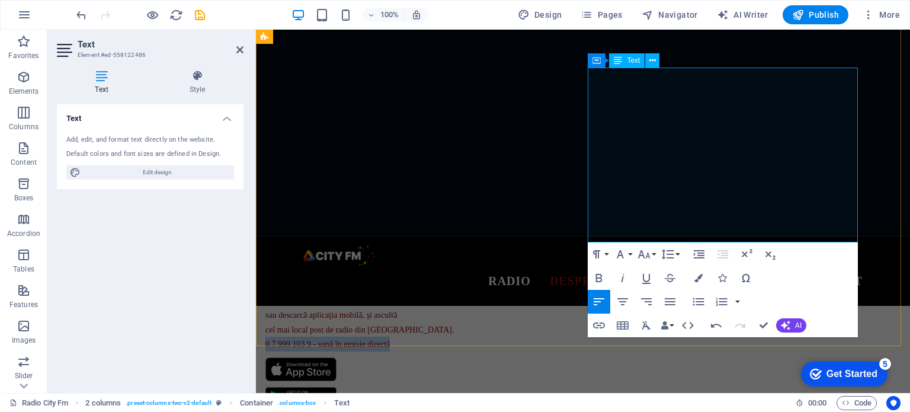
drag, startPoint x: 753, startPoint y: 236, endPoint x: 571, endPoint y: 240, distance: 182.5
click at [571, 240] on div "CITY FM Bălţi FEEL THE HIT Ascultă Radio CITY FM Bălţi Fii parte din povestea n…" at bounding box center [583, 237] width 654 height 435
click at [699, 281] on icon "button" at bounding box center [698, 278] width 8 height 8
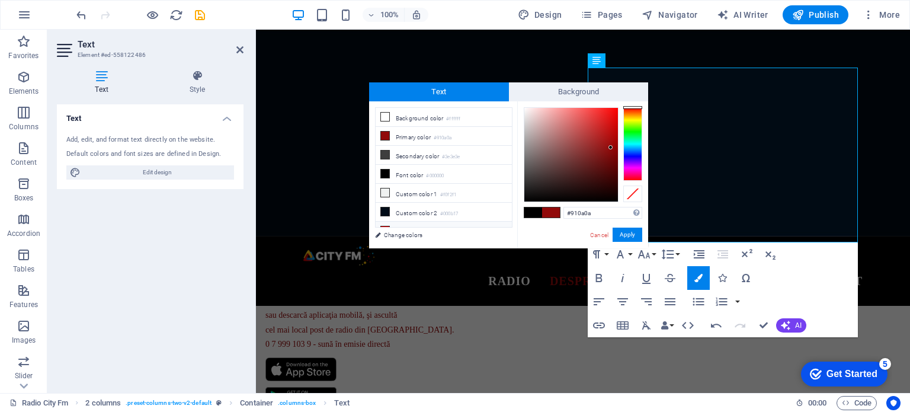
click at [387, 226] on icon at bounding box center [385, 230] width 8 height 8
type input "#ff0000"
click at [631, 235] on button "Apply" at bounding box center [627, 234] width 30 height 14
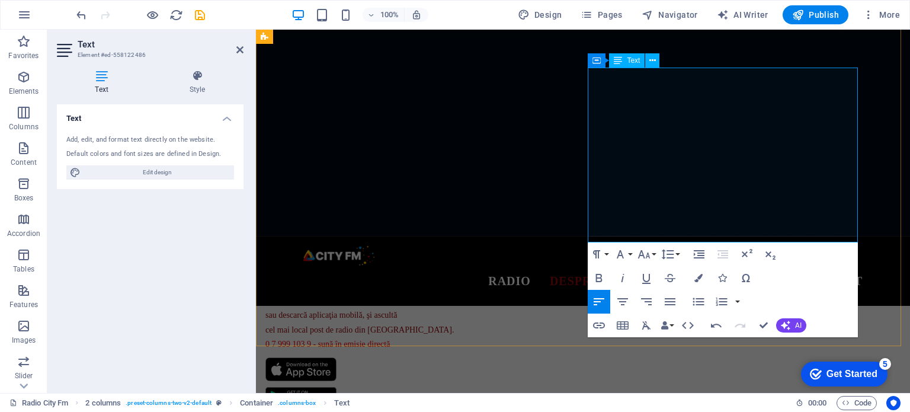
click at [397, 310] on span "sau descarcă aplicaţia mobilă, şi ascultă" at bounding box center [330, 314] width 131 height 9
click at [535, 278] on p "Ascultă radio CITY FM în [GEOGRAPHIC_DATA] pe frecvenţa 103,9 FM On-line pe cit…" at bounding box center [400, 314] width 270 height 73
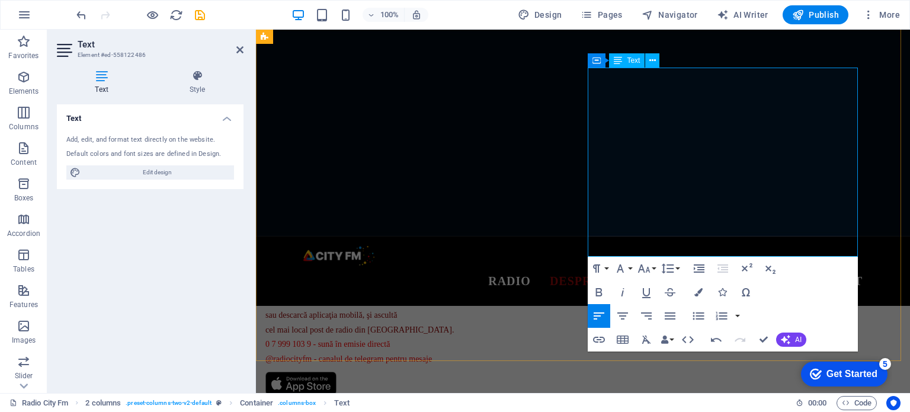
click at [535, 278] on p "Ascultă radio CITY FM în [GEOGRAPHIC_DATA] pe frecvenţa 103,9 FM On-line pe cit…" at bounding box center [400, 321] width 270 height 87
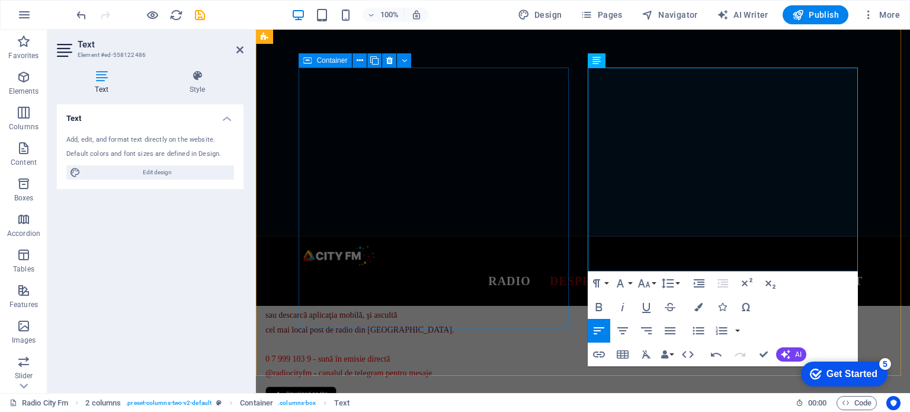
click at [466, 167] on div "CITY FM Bălţi FEEL THE HIT" at bounding box center [400, 118] width 270 height 100
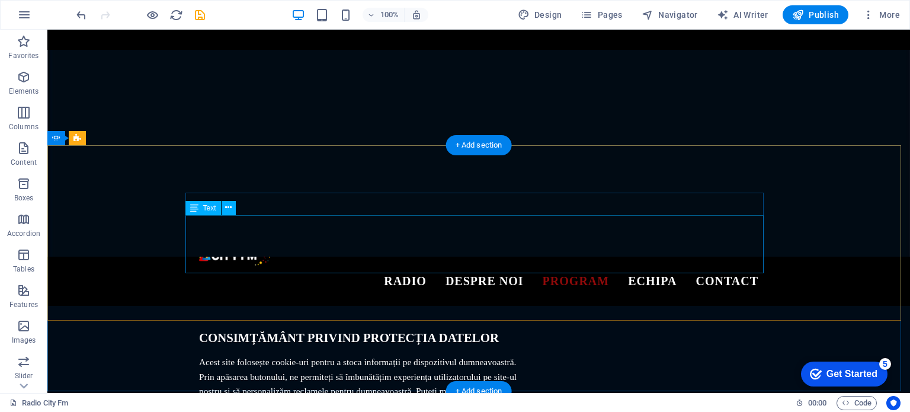
scroll to position [1421, 0]
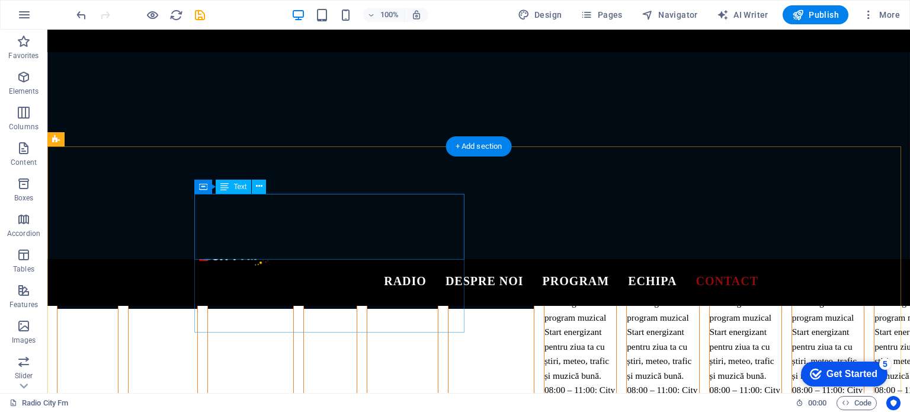
scroll to position [3791, 0]
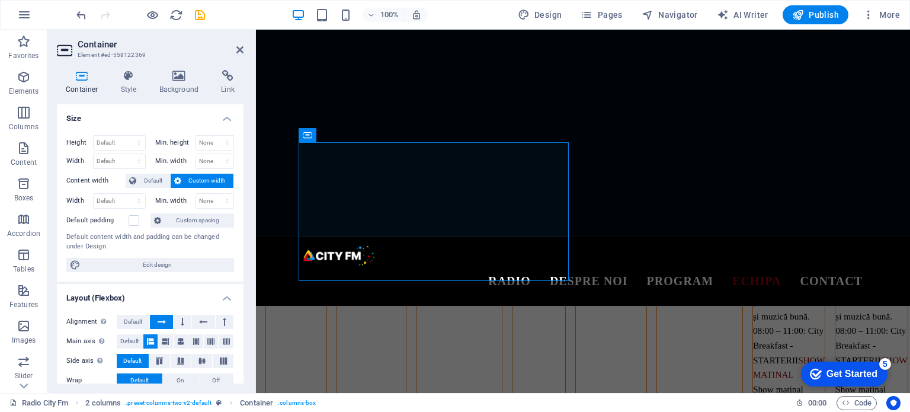
scroll to position [3837, 0]
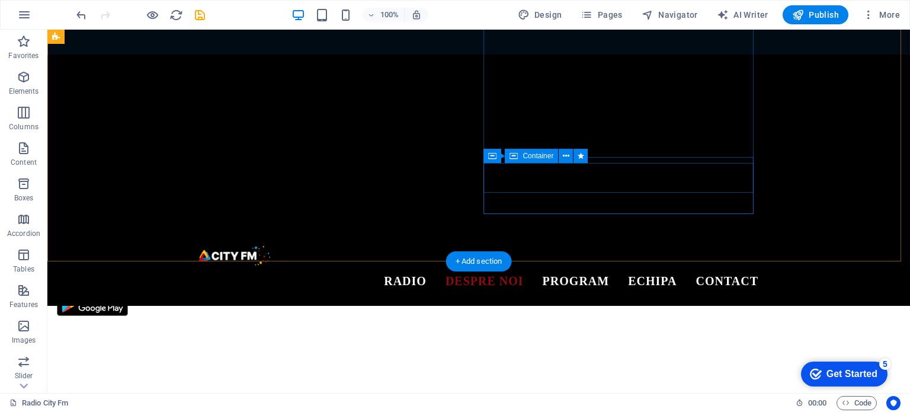
scroll to position [580, 0]
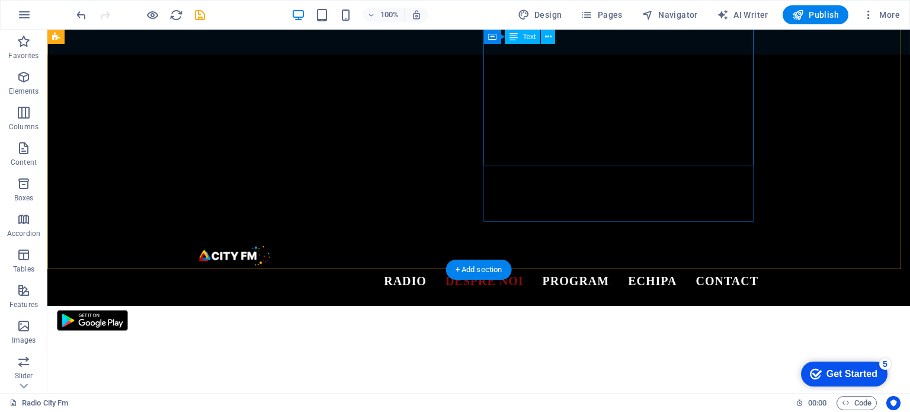
click at [327, 145] on div "Ascultă Radio CITY FM Bălţi Fii parte din povestea noastră! Cu fiecare piesă, c…" at bounding box center [192, 172] width 270 height 204
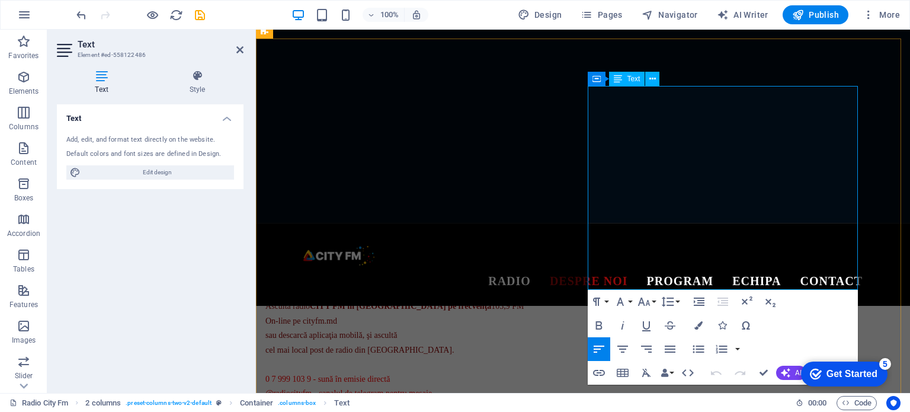
scroll to position [455, 0]
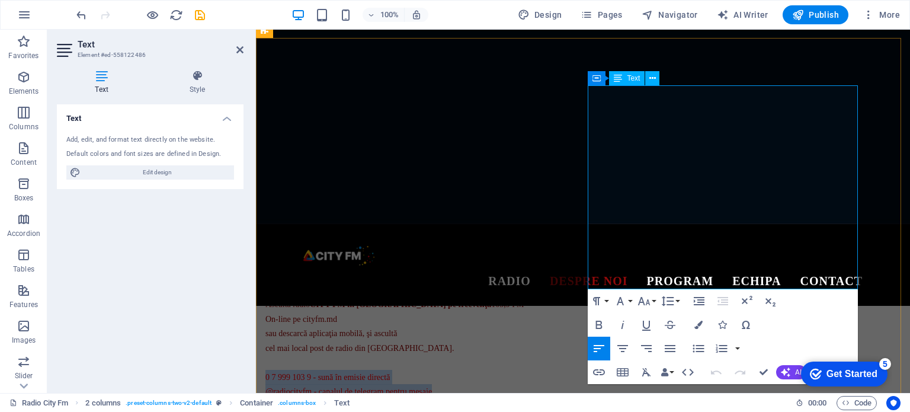
drag, startPoint x: 806, startPoint y: 282, endPoint x: 588, endPoint y: 272, distance: 218.8
click at [535, 297] on p "Ascultă radio CITY FM în [GEOGRAPHIC_DATA] pe frecvenţa 103,9 FM On-line pe cit…" at bounding box center [400, 348] width 270 height 102
copy p "0 7 999 103 9 - sună în emisie directă @radiocityfm - canalul de telegram pentr…"
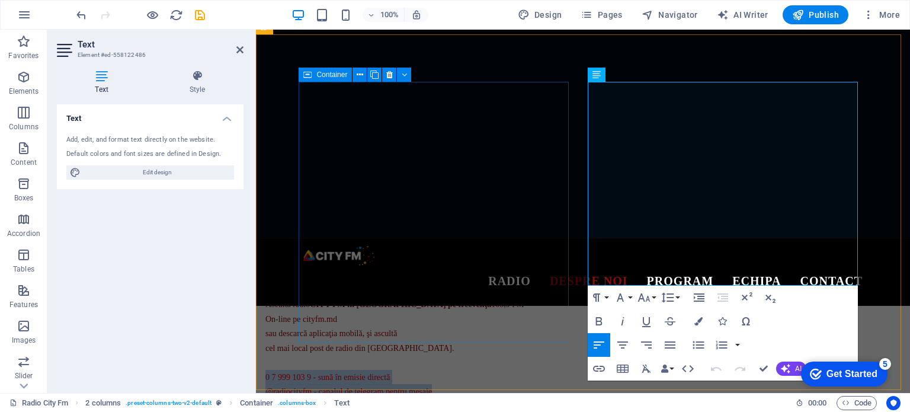
scroll to position [515, 0]
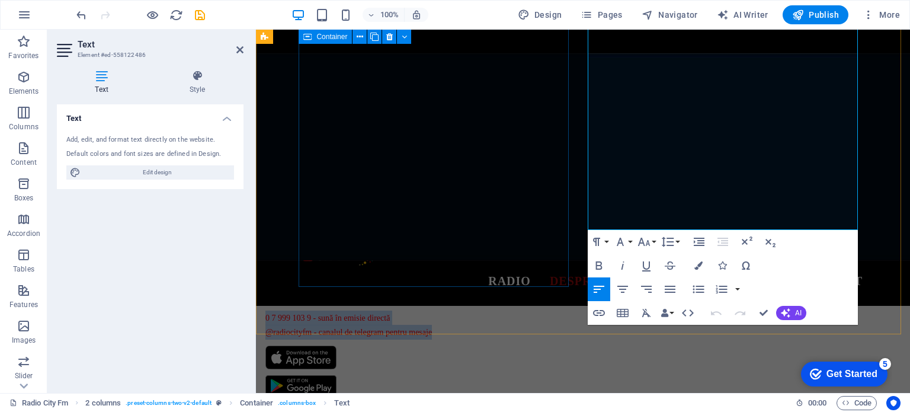
click at [403, 126] on div "CITY FM Bălţi FEEL THE HIT" at bounding box center [400, 77] width 270 height 100
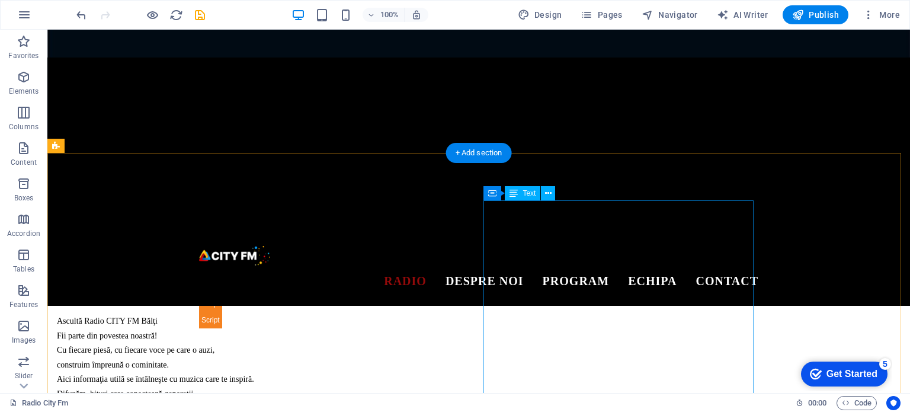
scroll to position [455, 0]
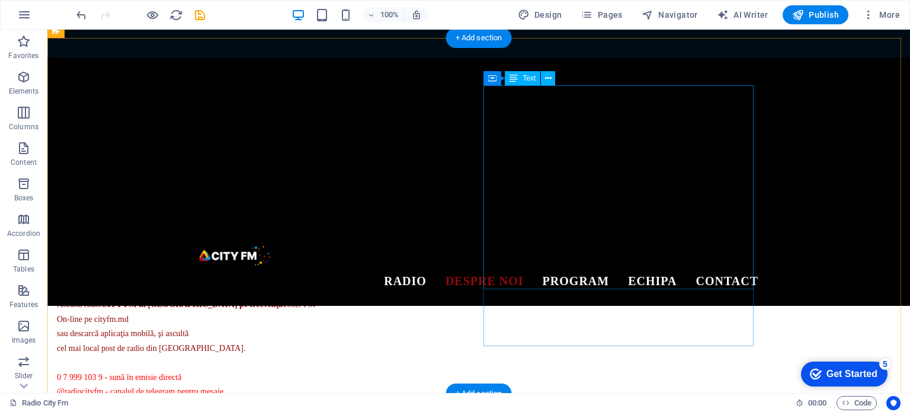
click at [327, 267] on div "Ascultă Radio CITY FM Bălţi Fii parte din povestea noastră! Cu fiecare piesă, c…" at bounding box center [192, 297] width 270 height 204
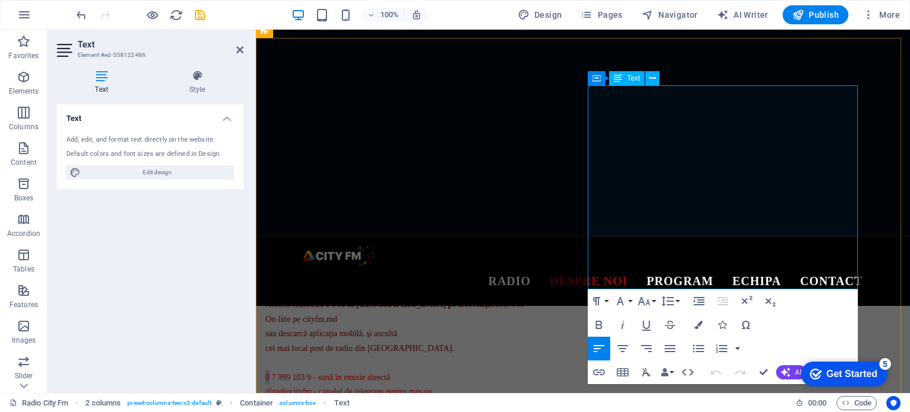
click at [587, 267] on div "CITY FM Bălţi FEEL THE HIT Ascultă Radio CITY FM Bălţi Fii parte din povestea n…" at bounding box center [583, 270] width 654 height 464
click at [401, 373] on span "+373 7 999 103 9 - sună în emisie directă" at bounding box center [333, 377] width 136 height 9
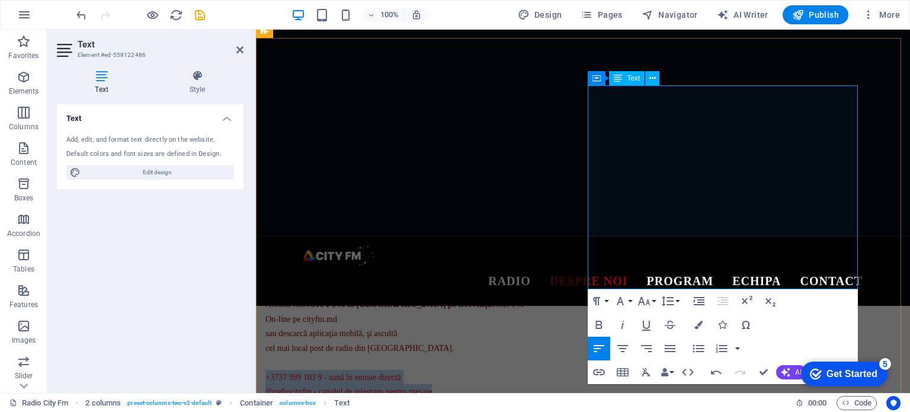
drag, startPoint x: 800, startPoint y: 279, endPoint x: 588, endPoint y: 264, distance: 213.2
click at [535, 297] on p "Ascultă radio CITY FM în [GEOGRAPHIC_DATA] pe frecvenţa 103,9 FM On-line pe cit…" at bounding box center [400, 348] width 270 height 102
click at [401, 373] on span "+373 7 999 103 9 - sună în emisie directă" at bounding box center [333, 377] width 136 height 9
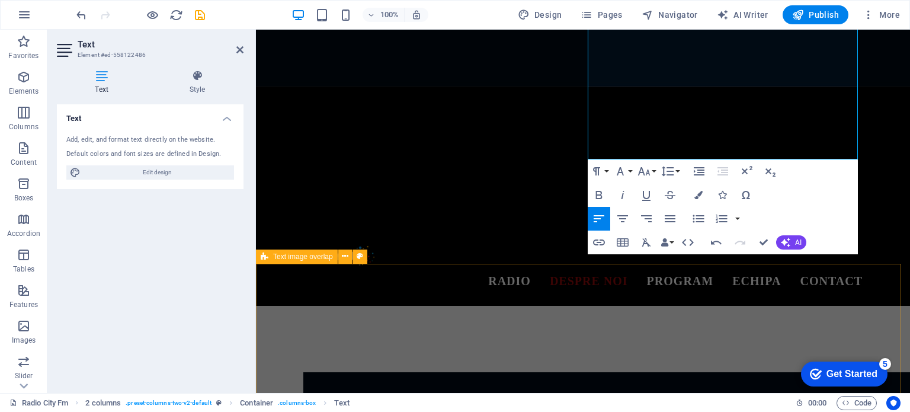
scroll to position [396, 0]
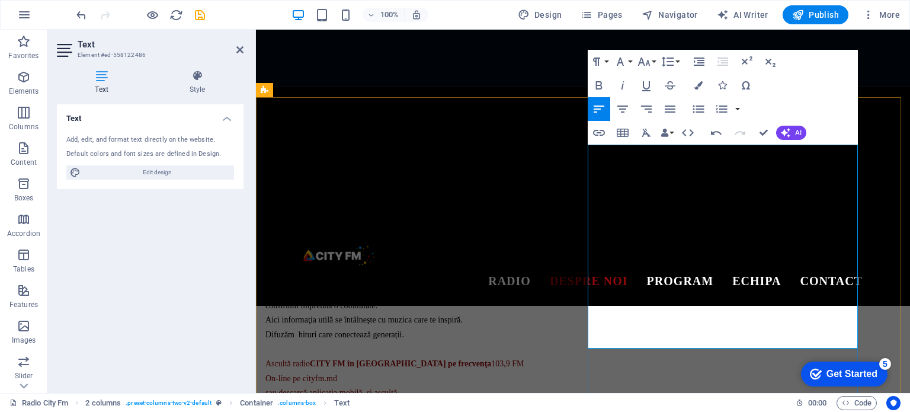
drag, startPoint x: 800, startPoint y: 341, endPoint x: 589, endPoint y: 324, distance: 211.5
click at [535, 356] on p "Ascultă radio CITY FM în [GEOGRAPHIC_DATA] pe frecvenţa 103,9 FM On-line pe cit…" at bounding box center [400, 407] width 270 height 102
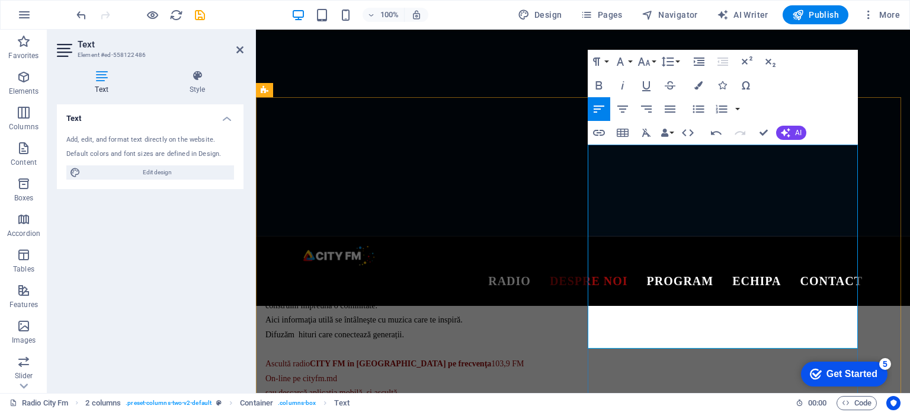
copy p "[PHONE_NUMBER] - sună în emisie directă @radiocityfm - canalul de telegram pent…"
click at [535, 245] on div "CITY FM Bălţi FEEL THE HIT" at bounding box center [400, 195] width 270 height 100
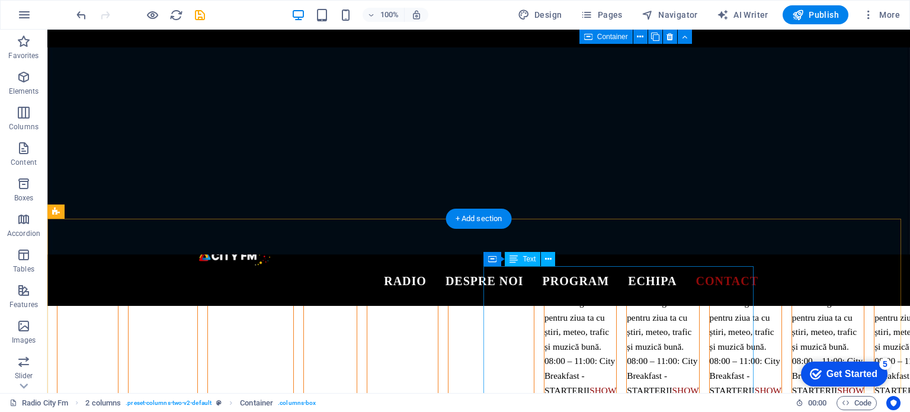
scroll to position [3831, 0]
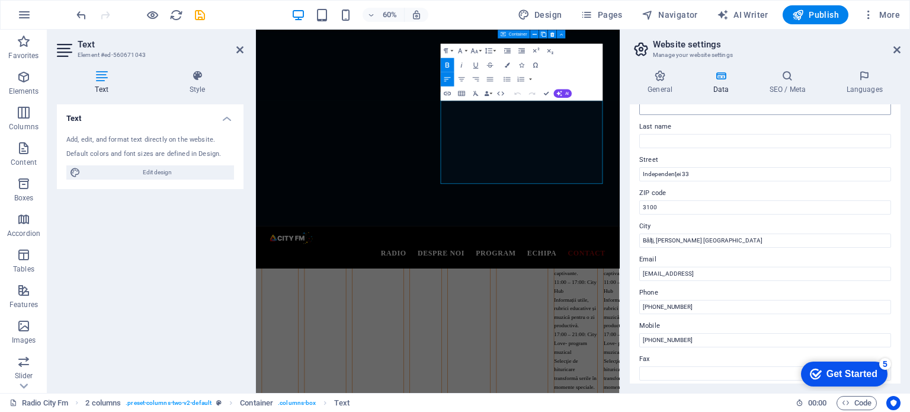
scroll to position [178, 0]
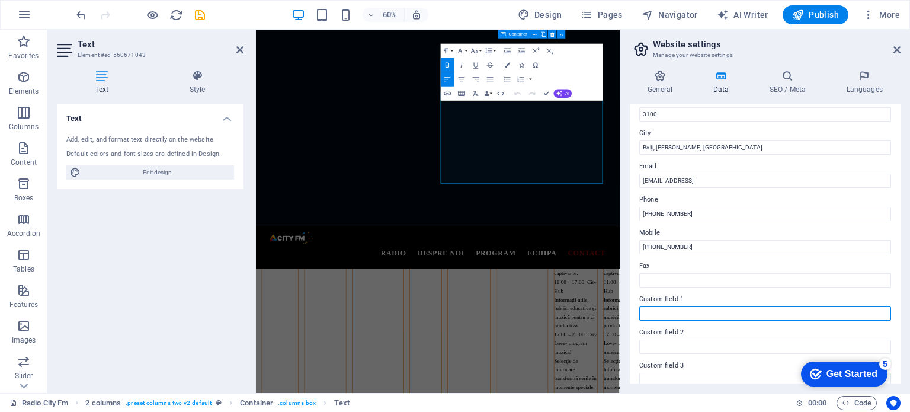
click at [676, 316] on input "Custom field 1" at bounding box center [765, 313] width 252 height 14
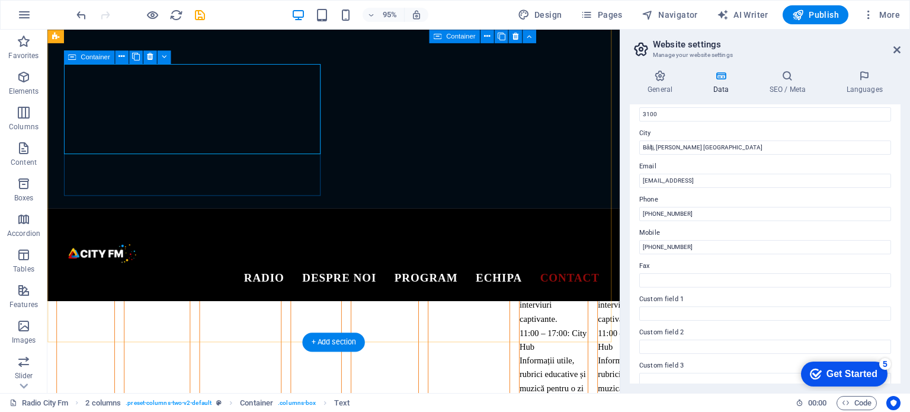
scroll to position [3914, 0]
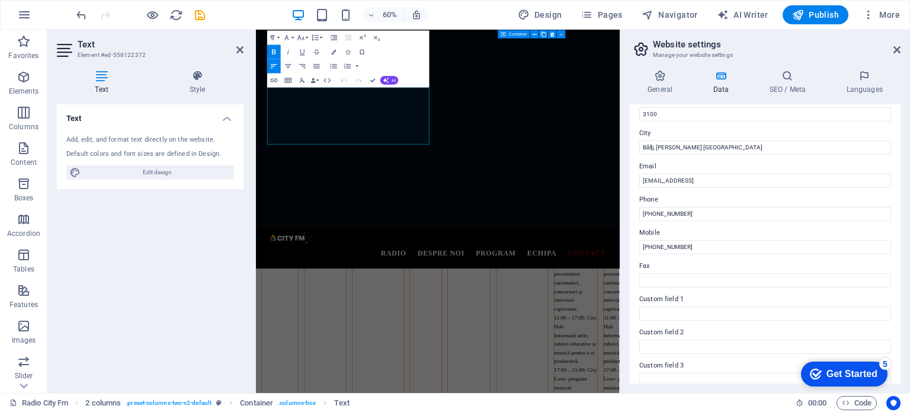
scroll to position [3995, 0]
click at [319, 80] on button "Data Bindings" at bounding box center [315, 80] width 10 height 14
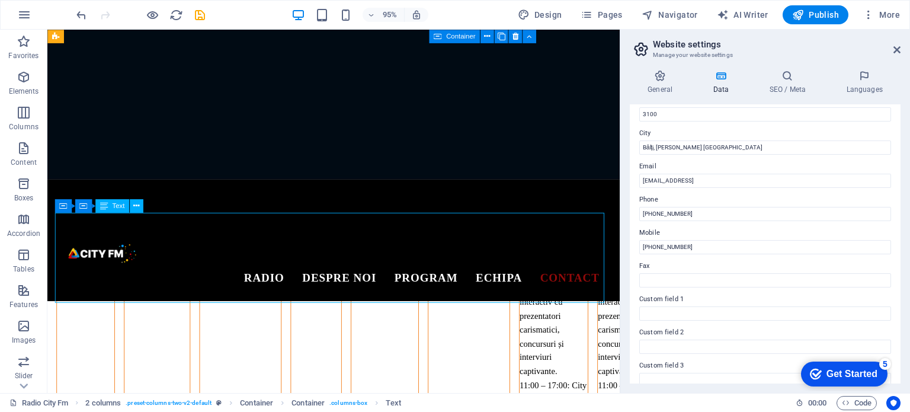
scroll to position [3876, 0]
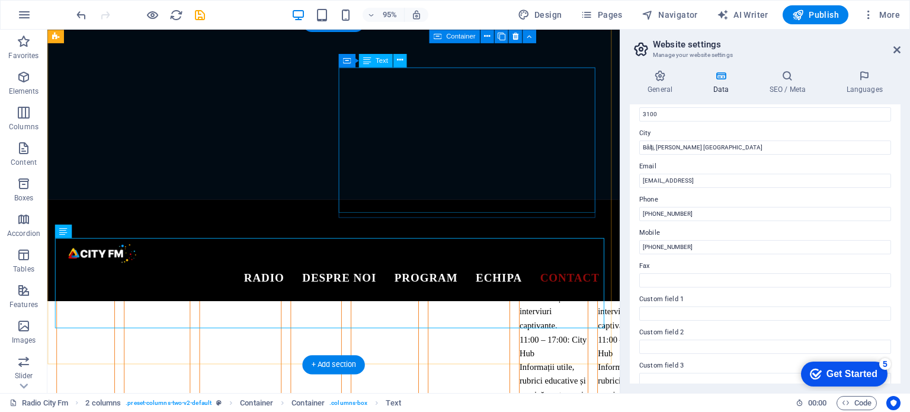
scroll to position [3808, 0]
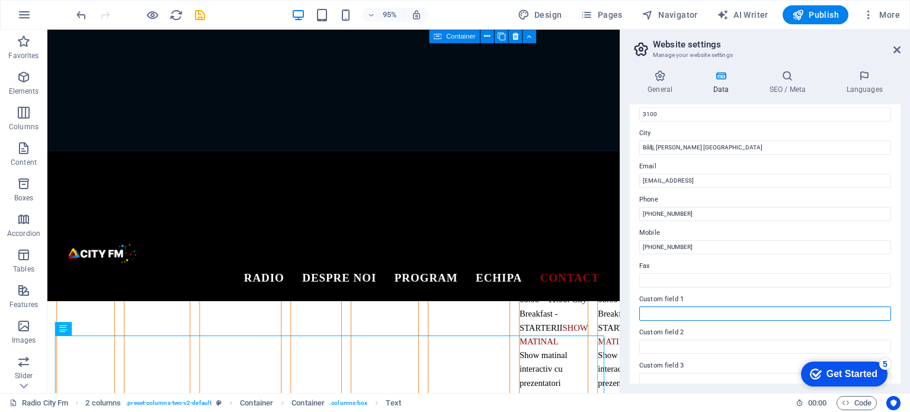
click at [675, 310] on input "Custom field 1" at bounding box center [765, 313] width 252 height 14
type input "+373 7 999 103 9"
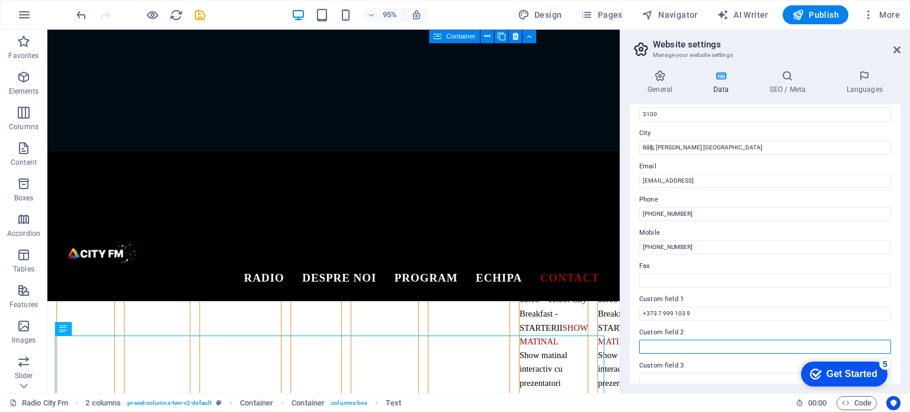
click at [701, 344] on input "Custom field 2" at bounding box center [765, 346] width 252 height 14
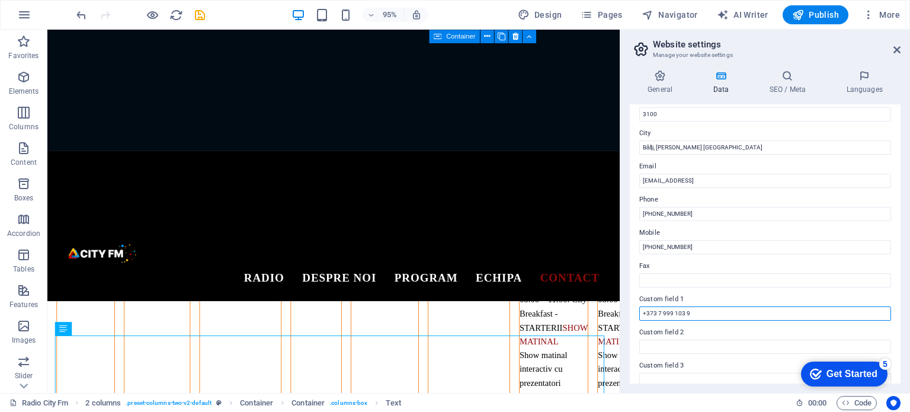
drag, startPoint x: 695, startPoint y: 312, endPoint x: 637, endPoint y: 309, distance: 58.2
click at [637, 309] on div "Contact data for this website. This can be used everywhere on the website and w…" at bounding box center [765, 243] width 271 height 279
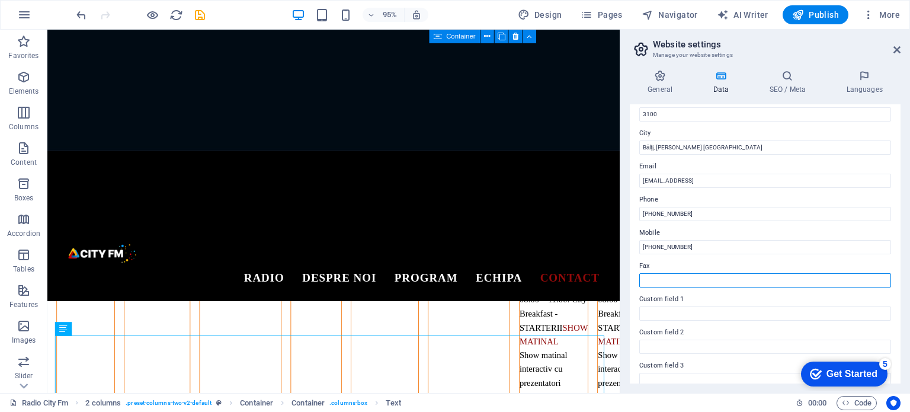
click at [656, 280] on input "Fax" at bounding box center [765, 280] width 252 height 14
paste input "+373 7 999 103 9"
type input "+373 7 999 103 9"
click at [688, 318] on input "Custom field 1" at bounding box center [765, 313] width 252 height 14
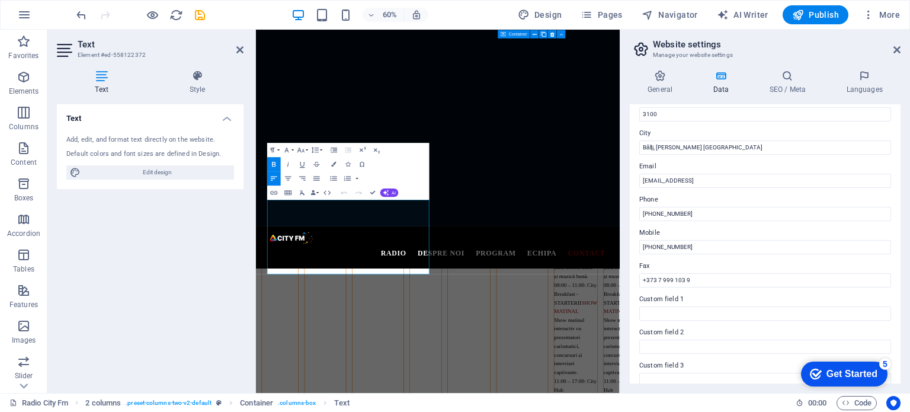
drag, startPoint x: 357, startPoint y: 409, endPoint x: 260, endPoint y: 409, distance: 97.1
click at [316, 192] on button "Data Bindings" at bounding box center [315, 192] width 10 height 14
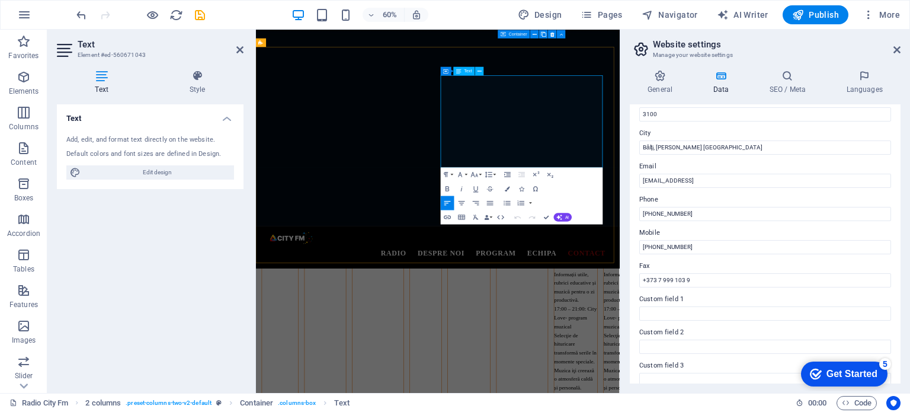
drag, startPoint x: 574, startPoint y: 234, endPoint x: 591, endPoint y: 236, distance: 17.3
click at [478, 177] on icon "button" at bounding box center [474, 174] width 8 height 8
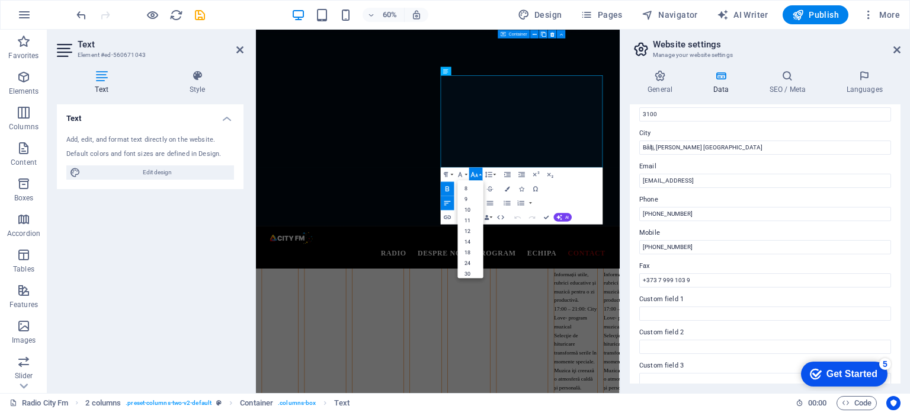
click at [478, 177] on icon "button" at bounding box center [474, 174] width 8 height 8
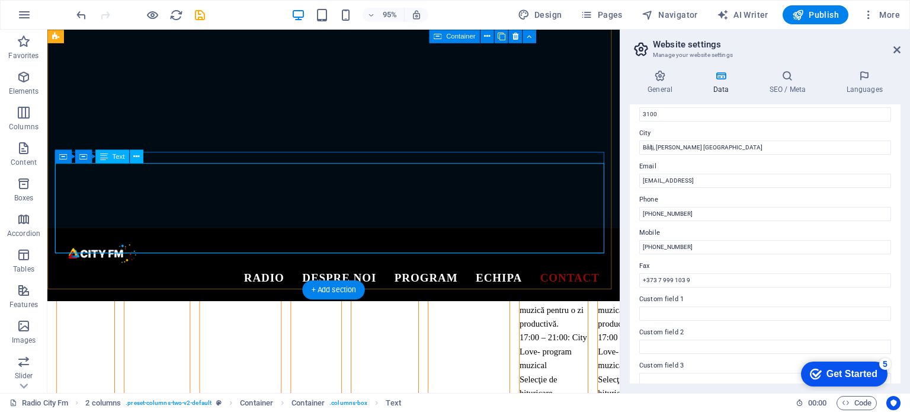
scroll to position [3956, 0]
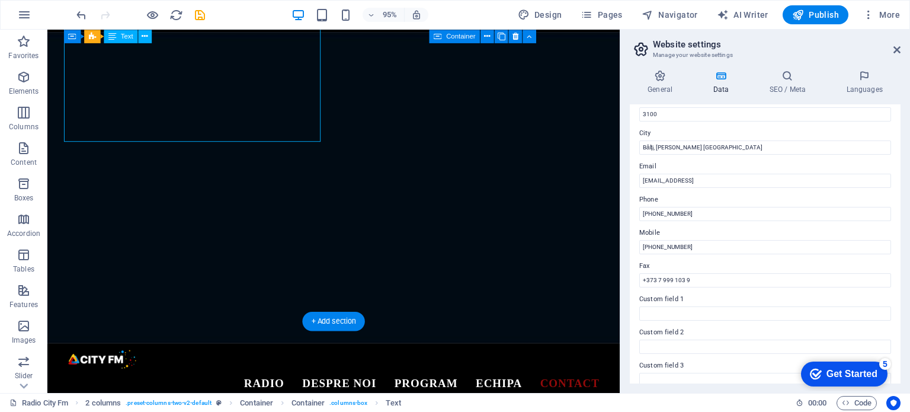
scroll to position [4015, 0]
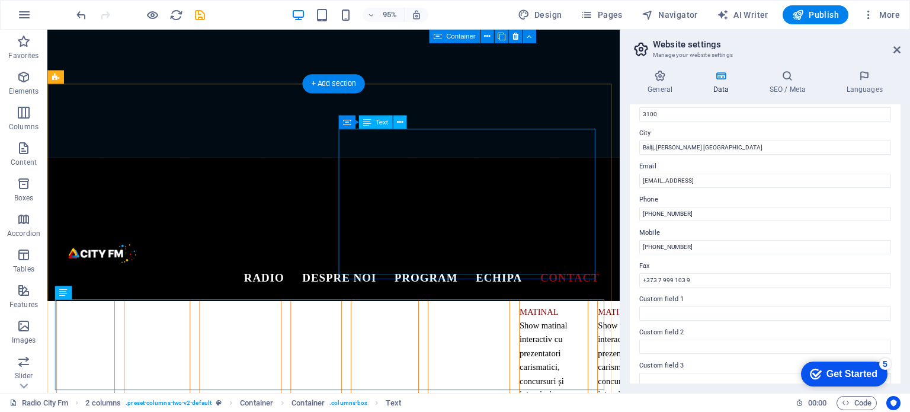
scroll to position [3837, 0]
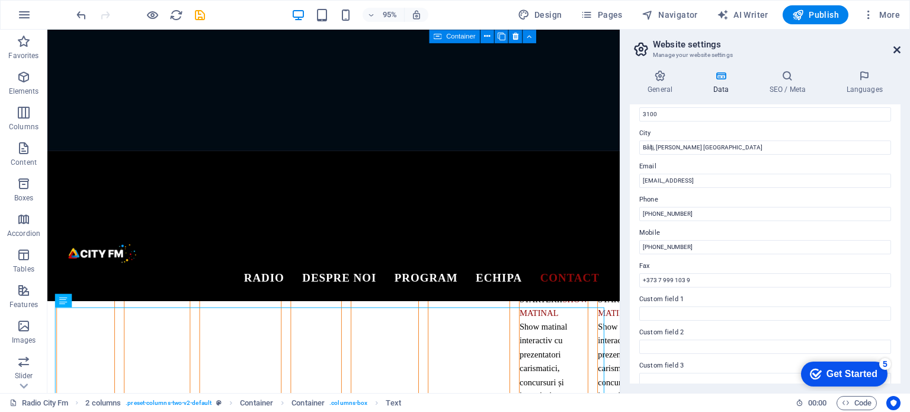
click at [898, 50] on icon at bounding box center [896, 49] width 7 height 9
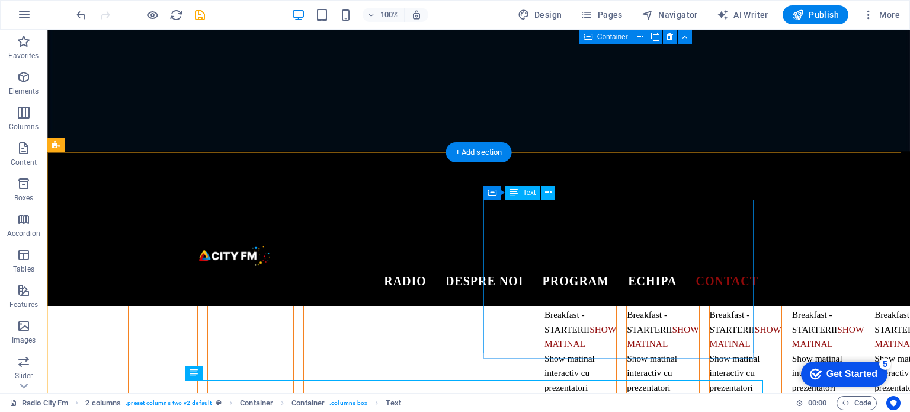
scroll to position [3778, 0]
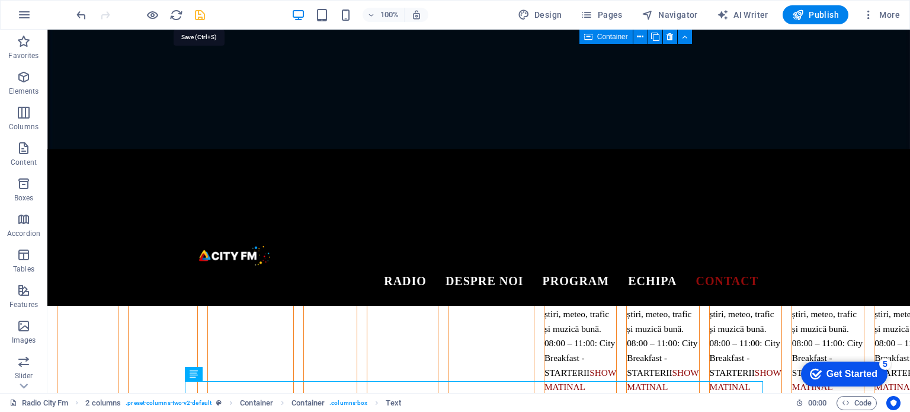
click at [198, 12] on icon "save" at bounding box center [200, 15] width 14 height 14
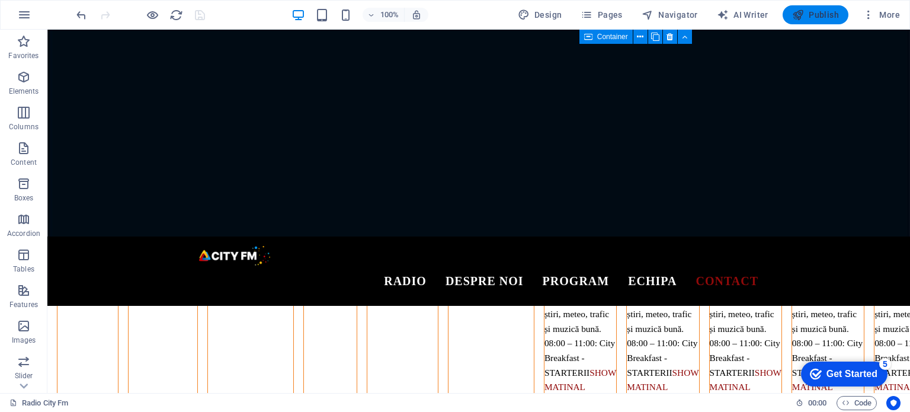
click at [804, 14] on icon "button" at bounding box center [798, 15] width 12 height 12
